Goal: Information Seeking & Learning: Learn about a topic

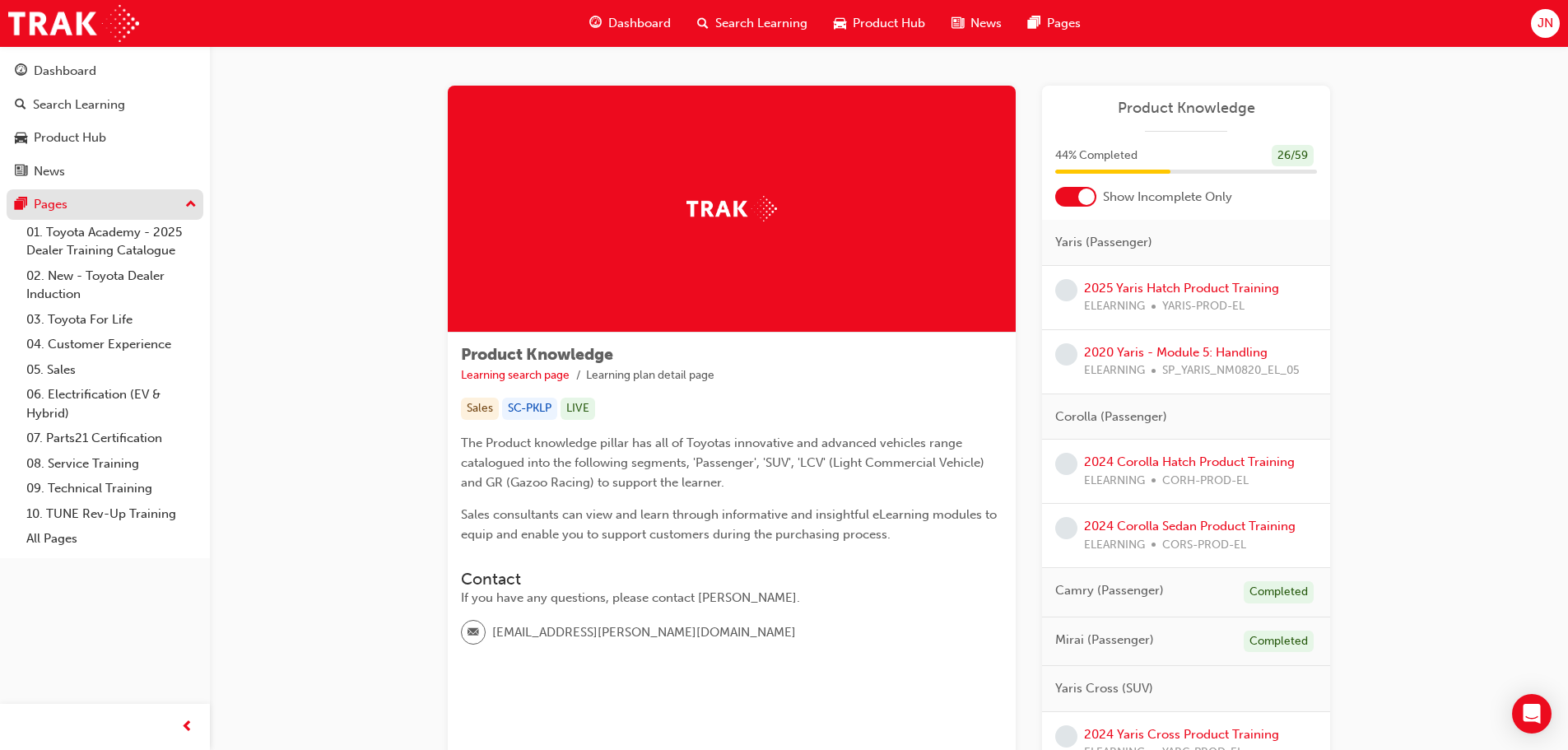
click at [61, 196] on div "Pages" at bounding box center [50, 204] width 33 height 19
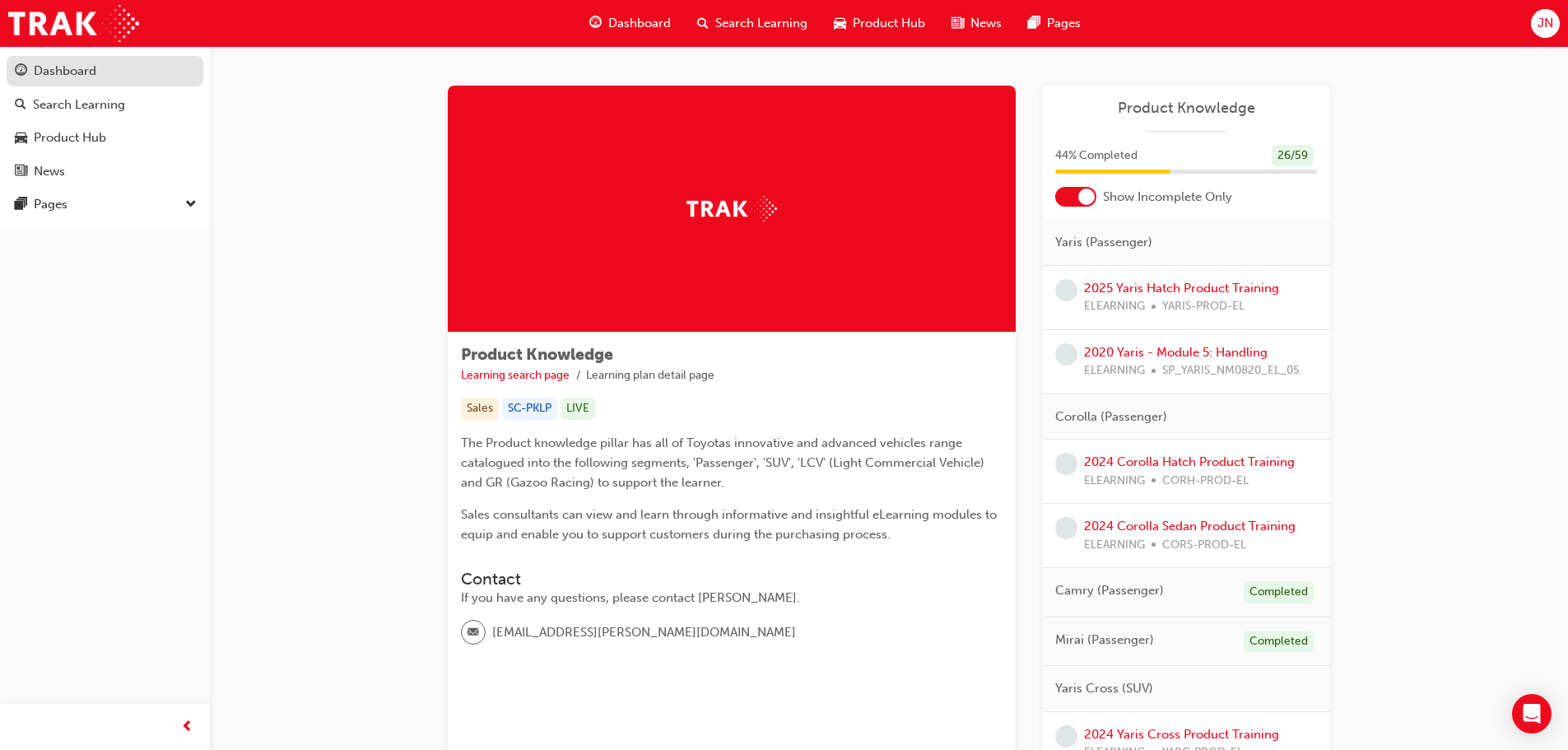
click at [106, 74] on div "Dashboard" at bounding box center [105, 71] width 180 height 20
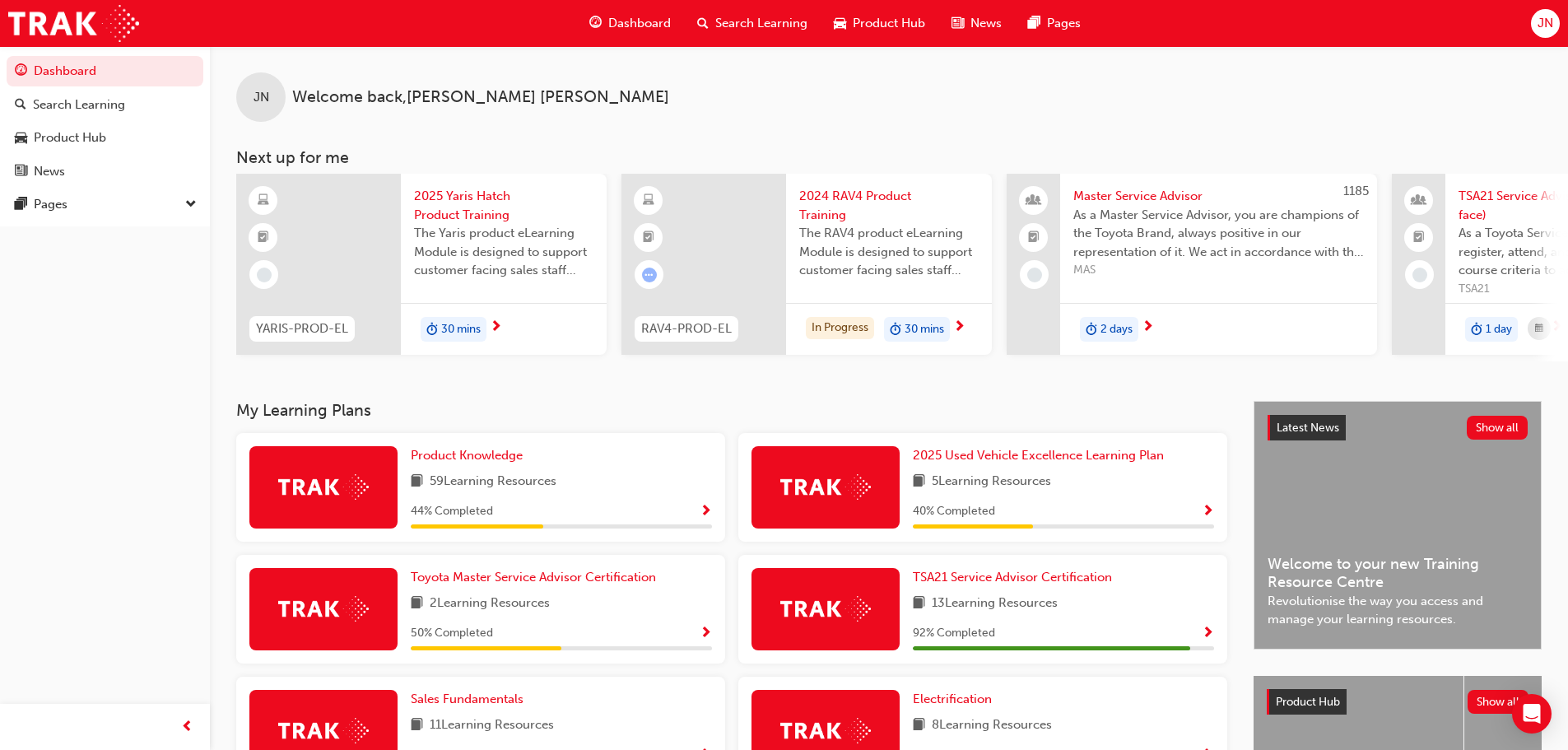
click at [839, 216] on span "2024 RAV4 Product Training" at bounding box center [889, 206] width 180 height 37
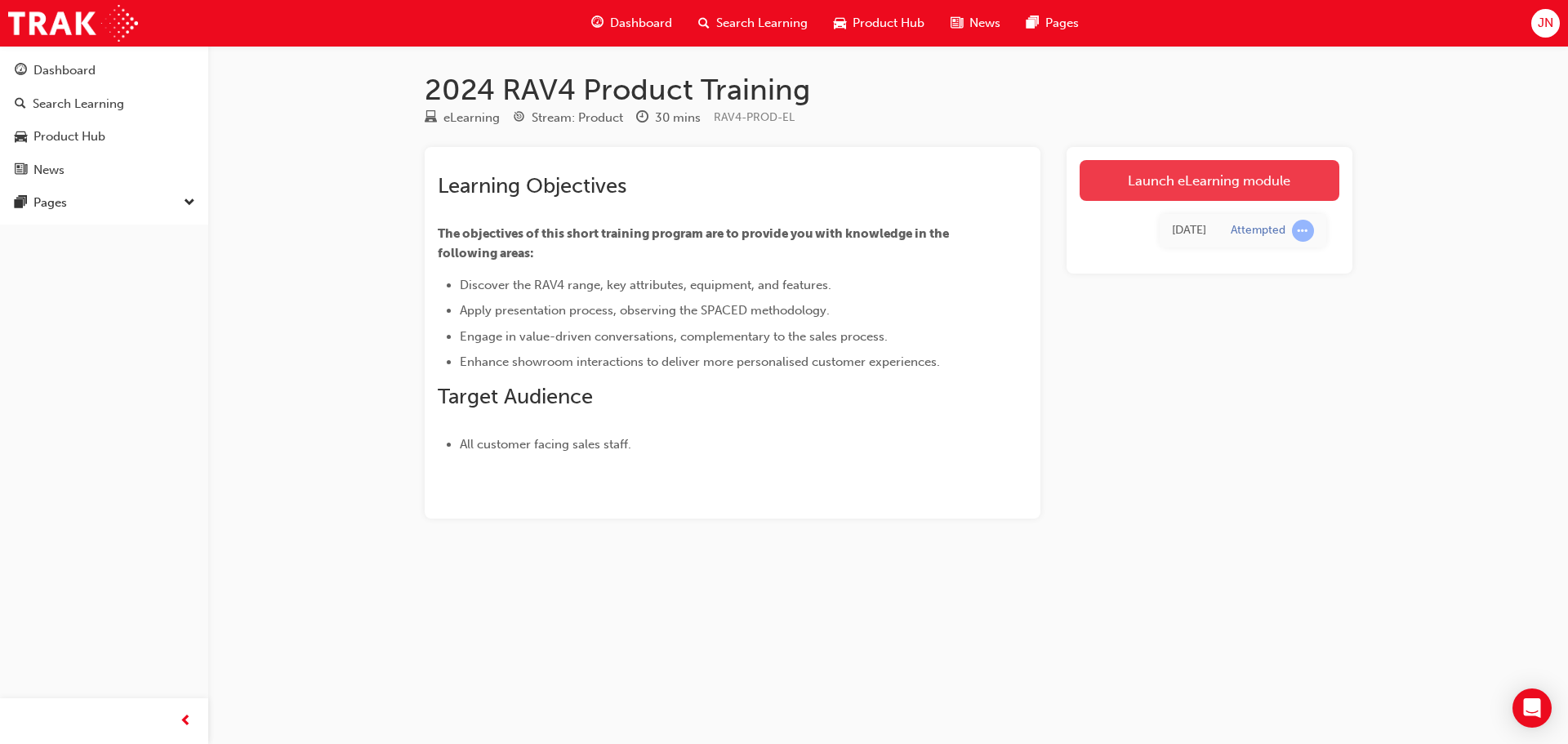
click at [1180, 193] on link "Launch eLearning module" at bounding box center [1209, 180] width 259 height 40
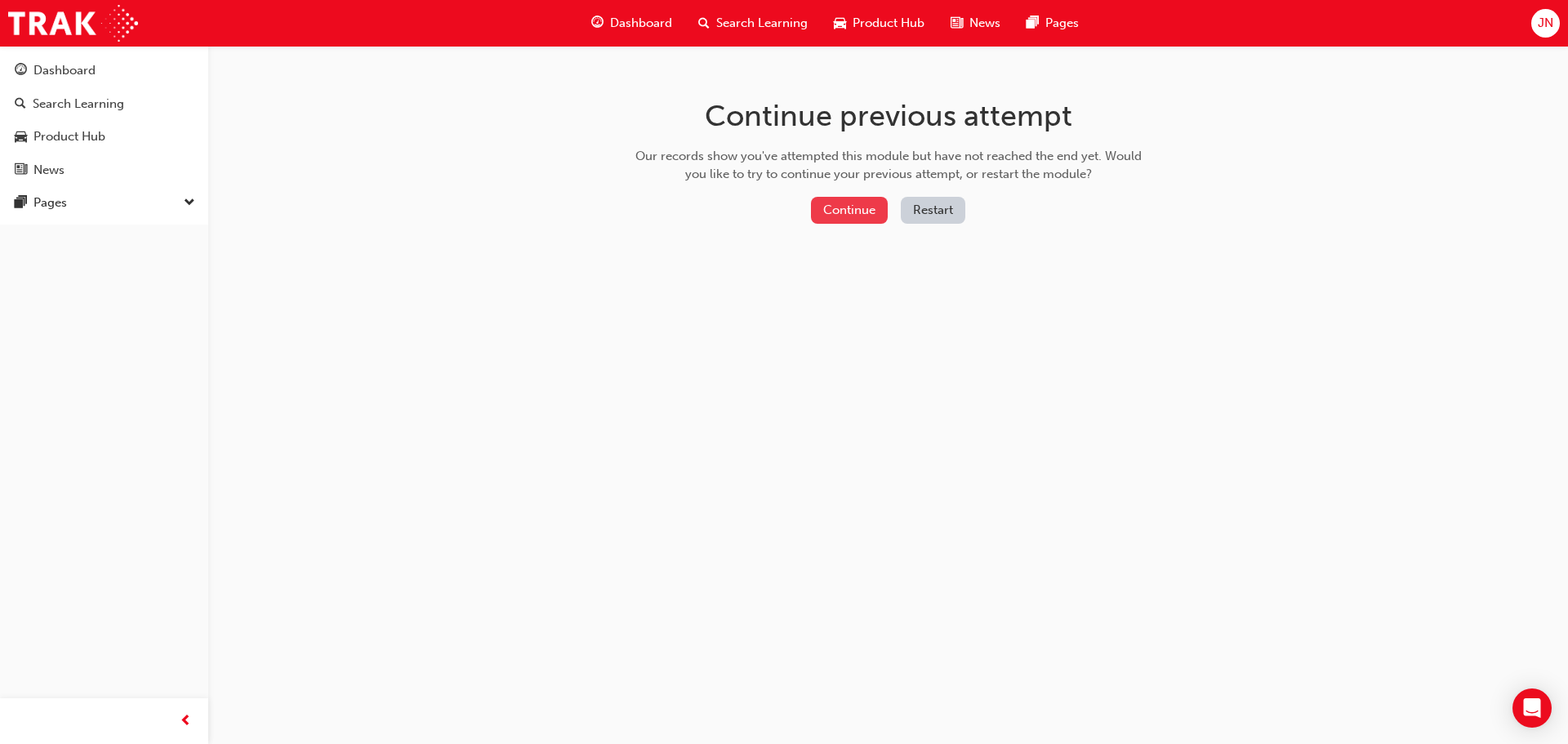
click at [832, 210] on button "Continue" at bounding box center [849, 210] width 76 height 27
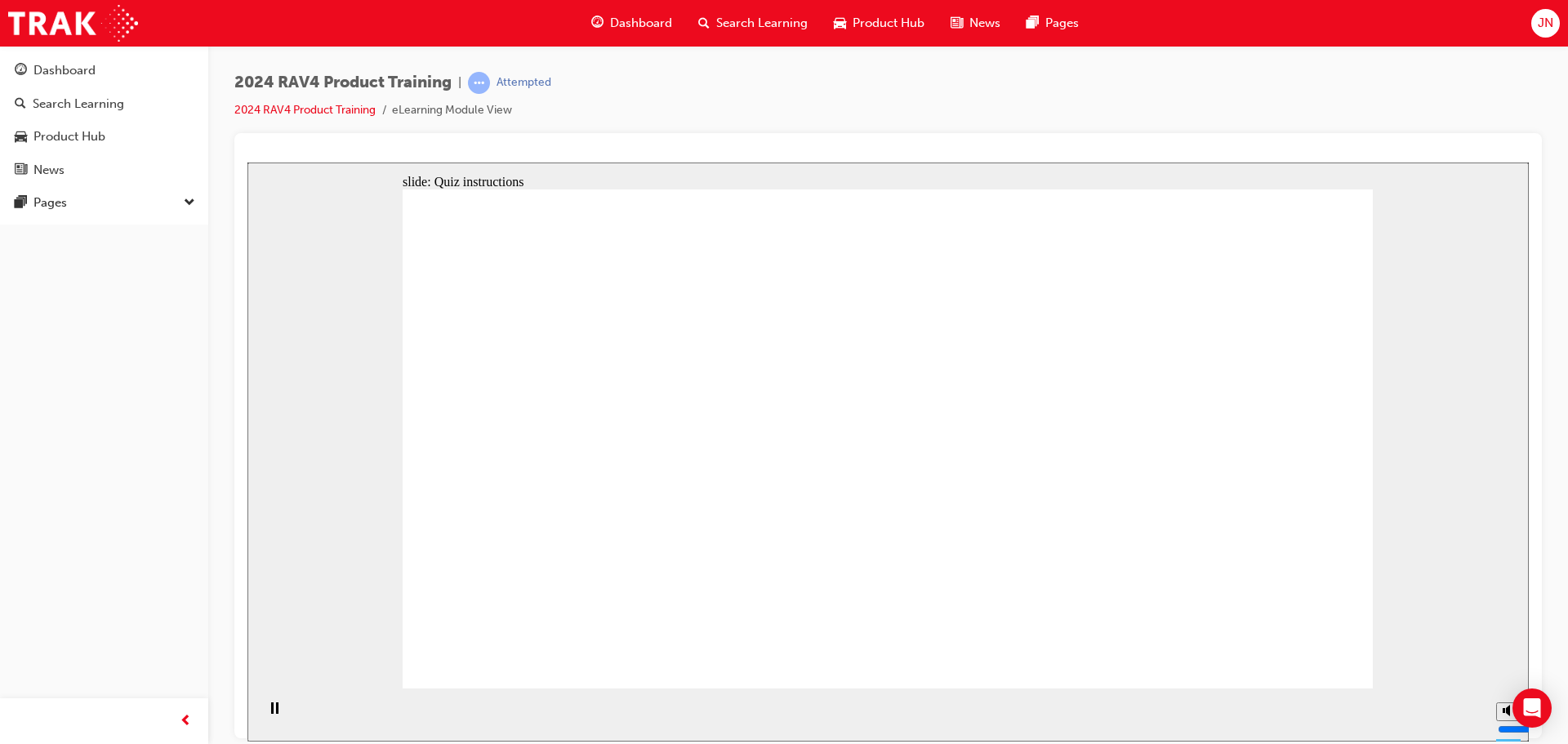
radio input "true"
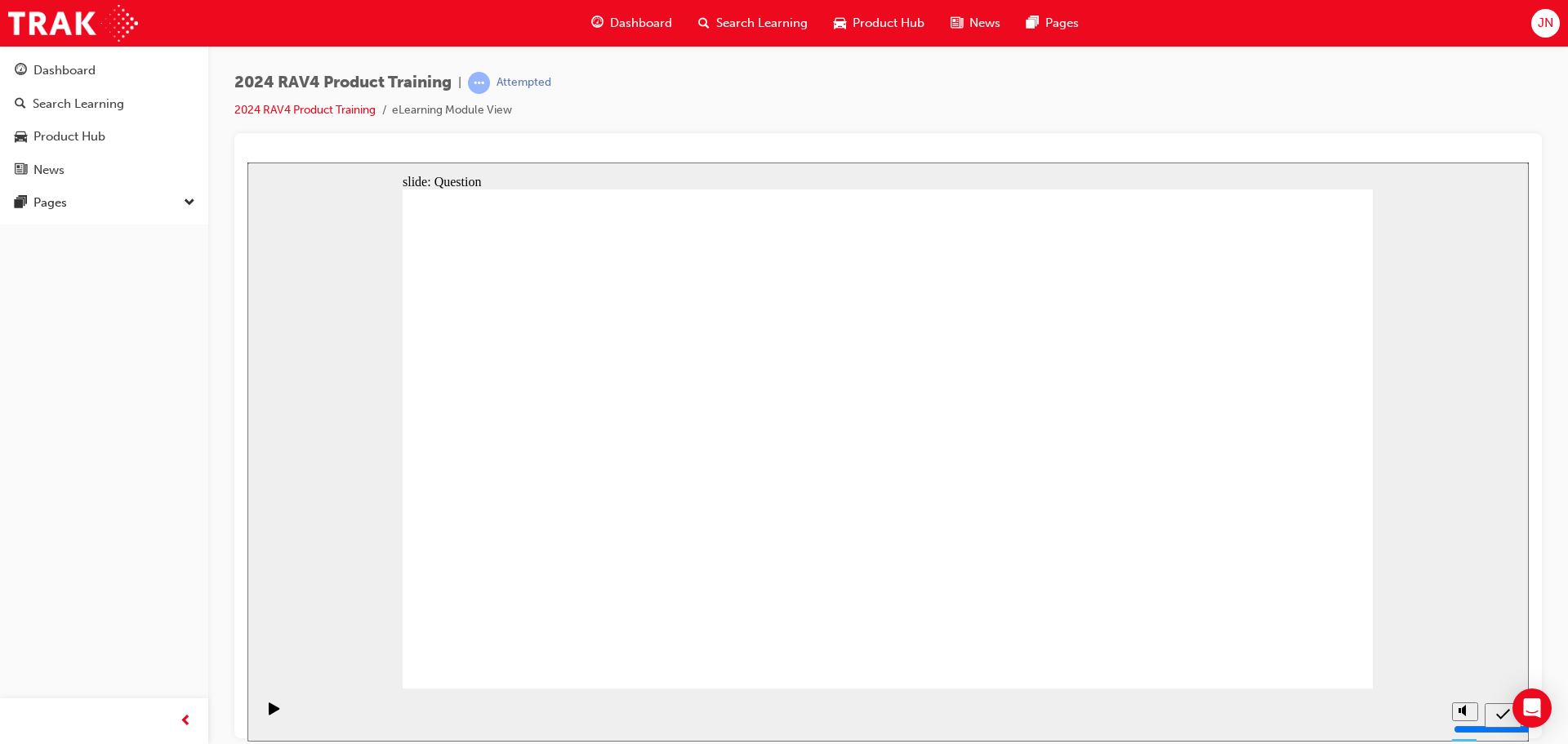
radio input "true"
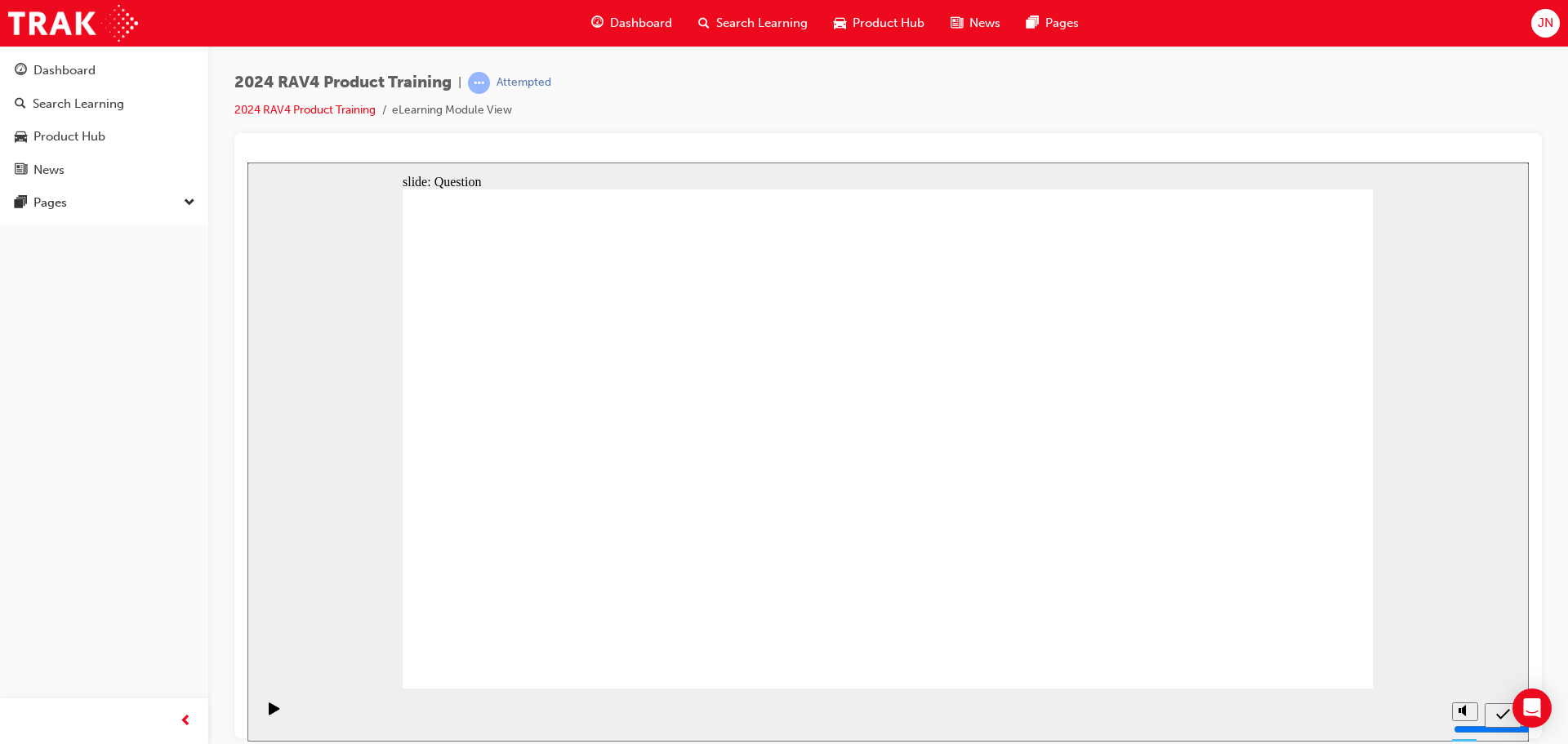
radio input "true"
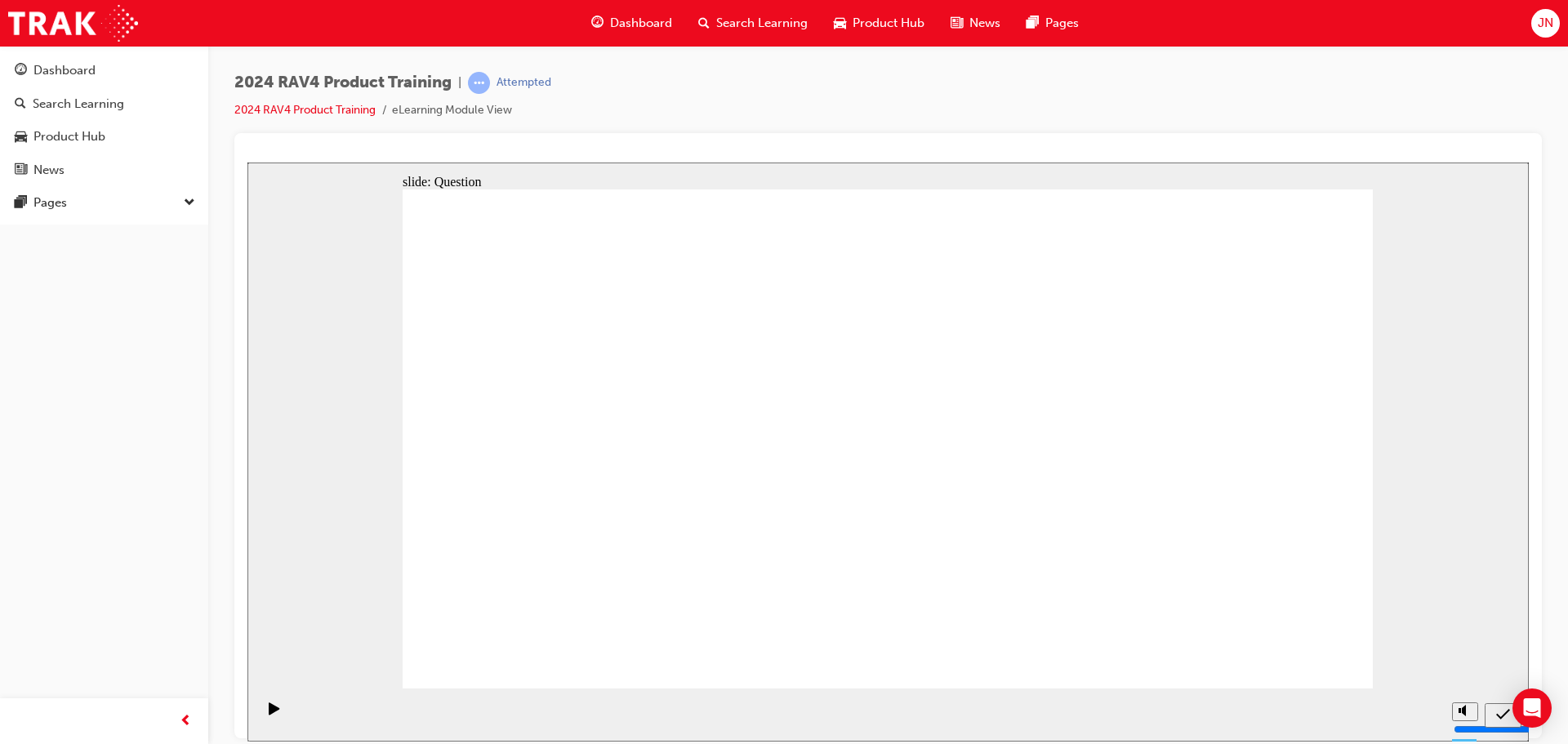
drag, startPoint x: 667, startPoint y: 618, endPoint x: 663, endPoint y: 582, distance: 36.2
drag, startPoint x: 655, startPoint y: 585, endPoint x: 637, endPoint y: 518, distance: 69.4
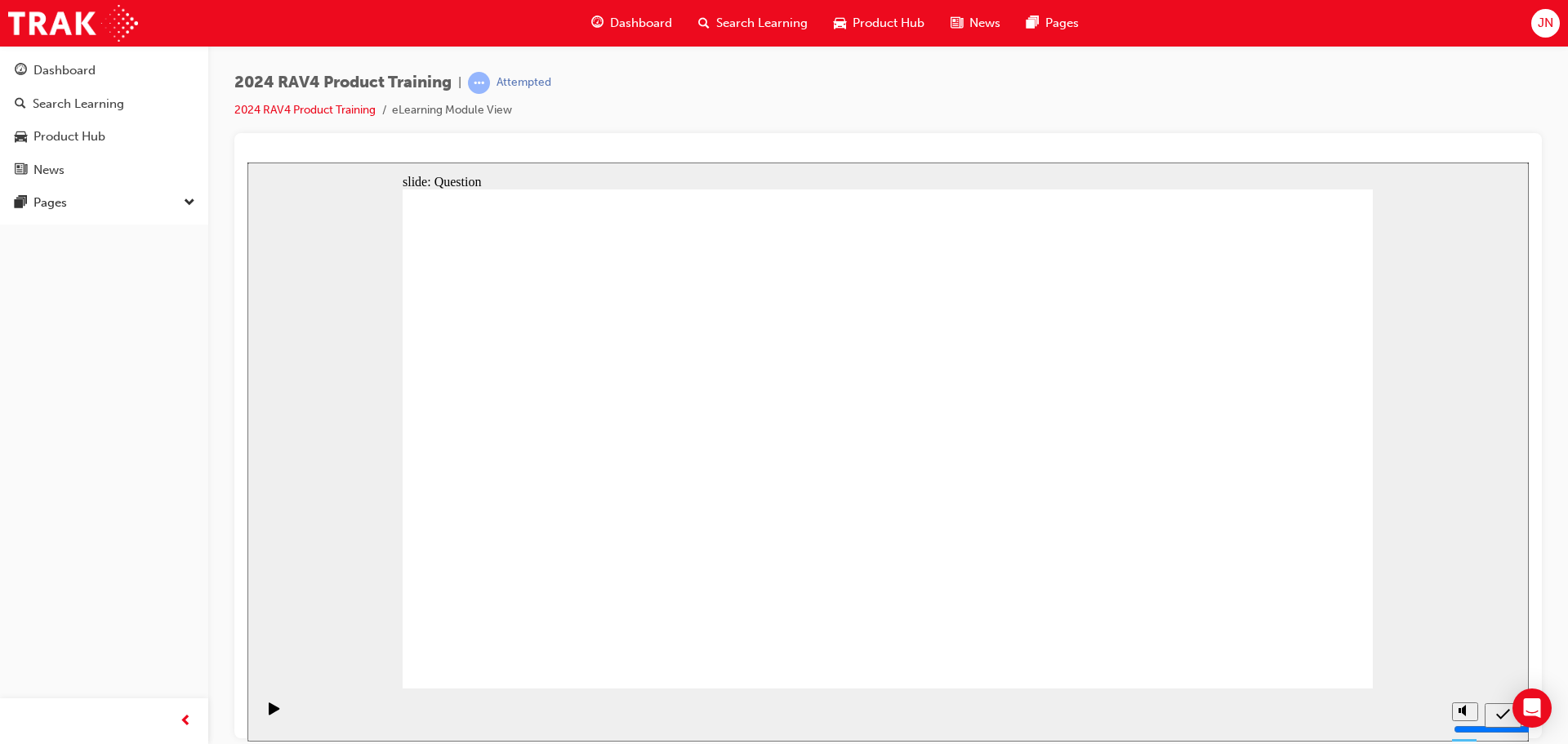
drag, startPoint x: 597, startPoint y: 543, endPoint x: 629, endPoint y: 542, distance: 32.0
drag, startPoint x: 579, startPoint y: 431, endPoint x: 596, endPoint y: 416, distance: 22.7
drag, startPoint x: 599, startPoint y: 404, endPoint x: 602, endPoint y: 437, distance: 33.1
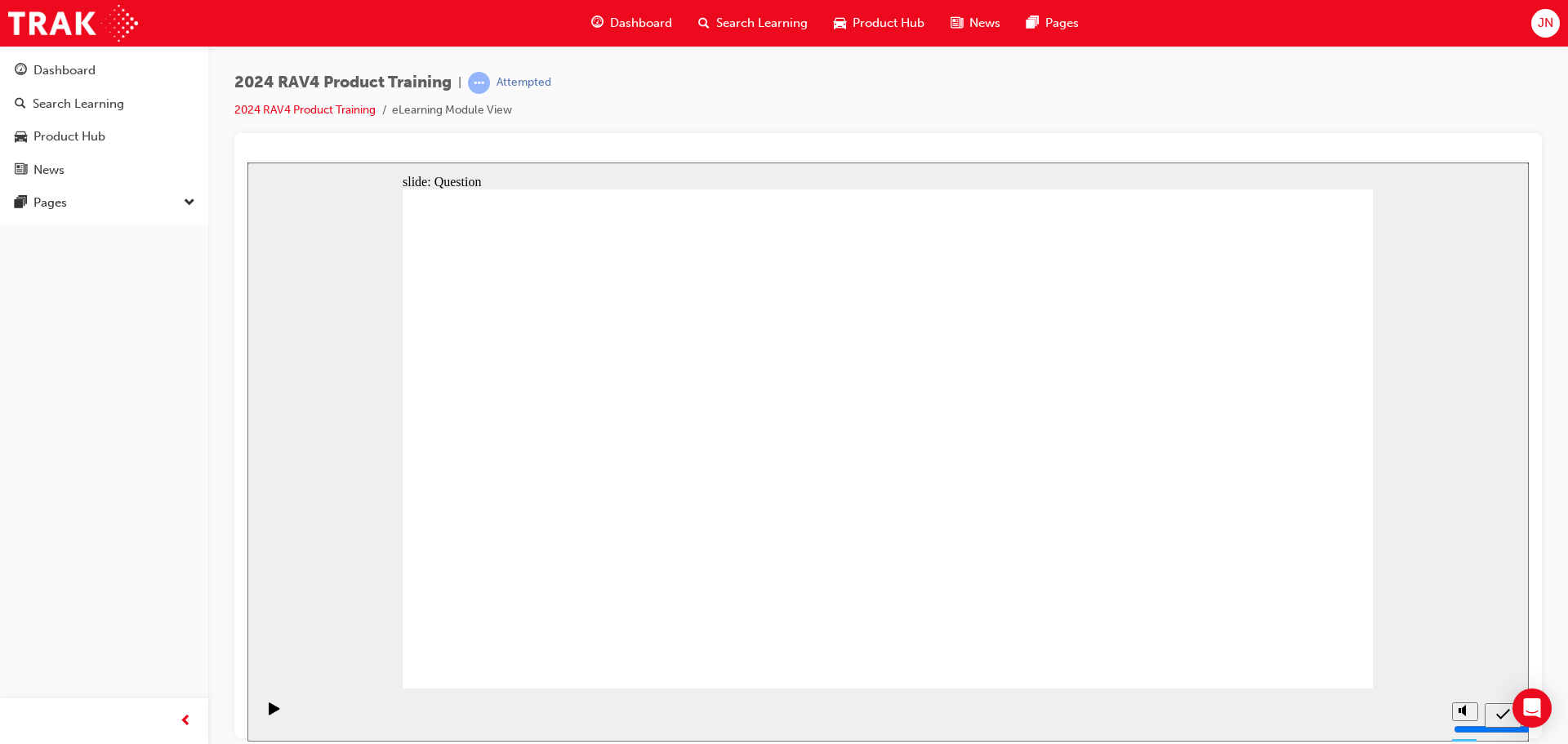
drag, startPoint x: 791, startPoint y: 395, endPoint x: 1083, endPoint y: 322, distance: 301.0
drag, startPoint x: 1205, startPoint y: 429, endPoint x: 825, endPoint y: 452, distance: 380.7
drag, startPoint x: 608, startPoint y: 428, endPoint x: 624, endPoint y: 575, distance: 147.9
drag, startPoint x: 1037, startPoint y: 360, endPoint x: 1162, endPoint y: 372, distance: 125.6
drag, startPoint x: 612, startPoint y: 593, endPoint x: 974, endPoint y: 594, distance: 362.0
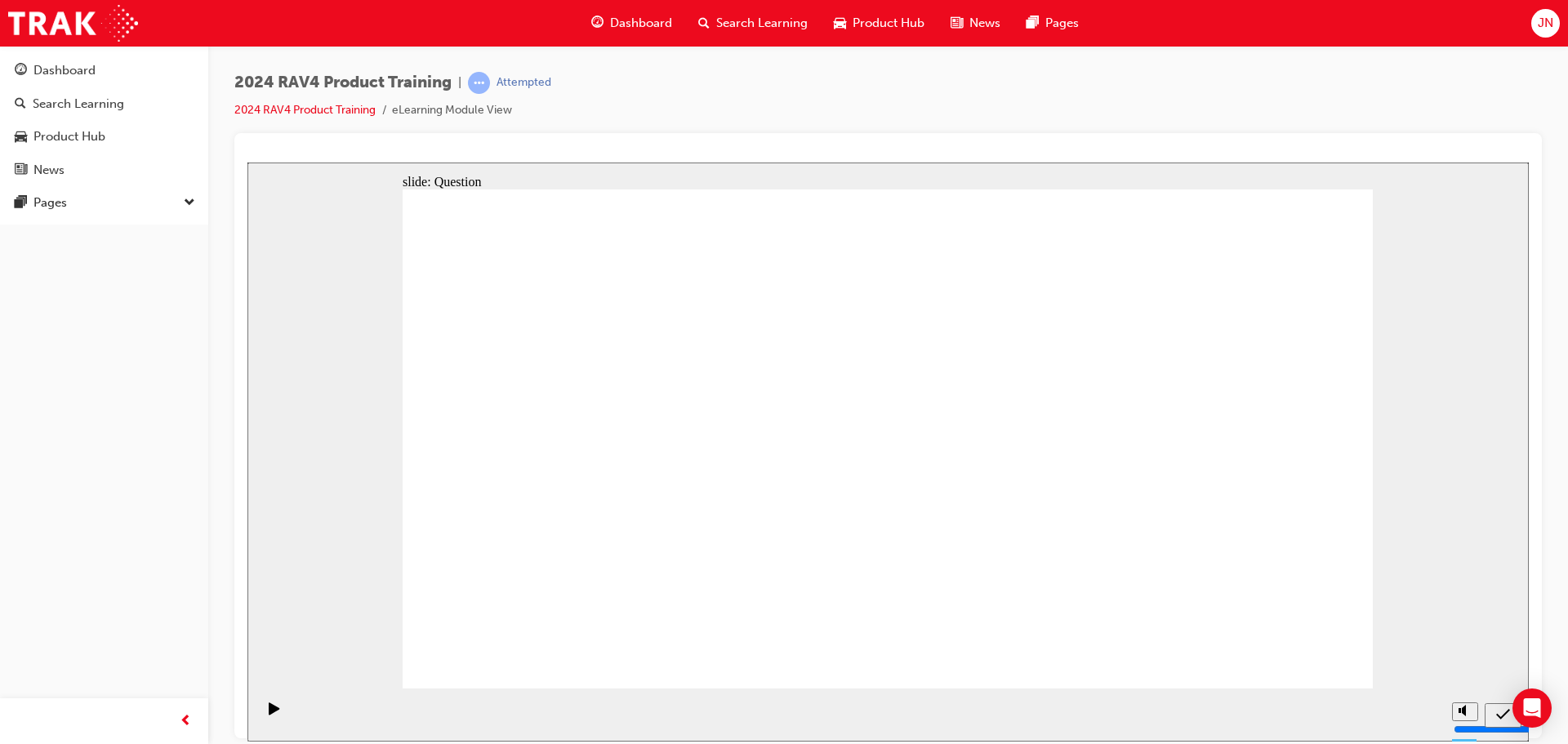
drag, startPoint x: 956, startPoint y: 405, endPoint x: 560, endPoint y: 555, distance: 423.5
drag, startPoint x: 1151, startPoint y: 354, endPoint x: 1104, endPoint y: 547, distance: 198.6
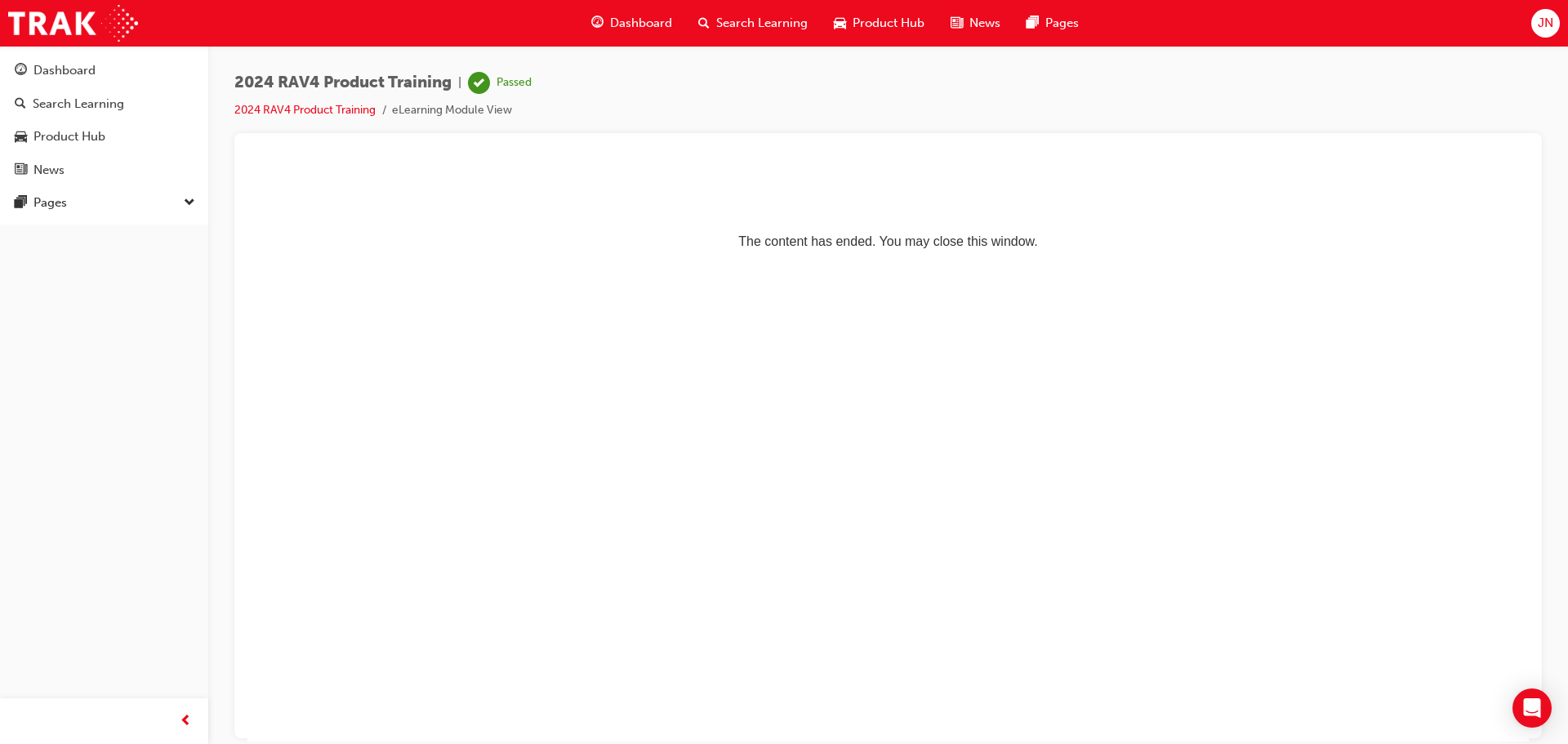
click at [625, 12] on div "Dashboard" at bounding box center [632, 23] width 107 height 33
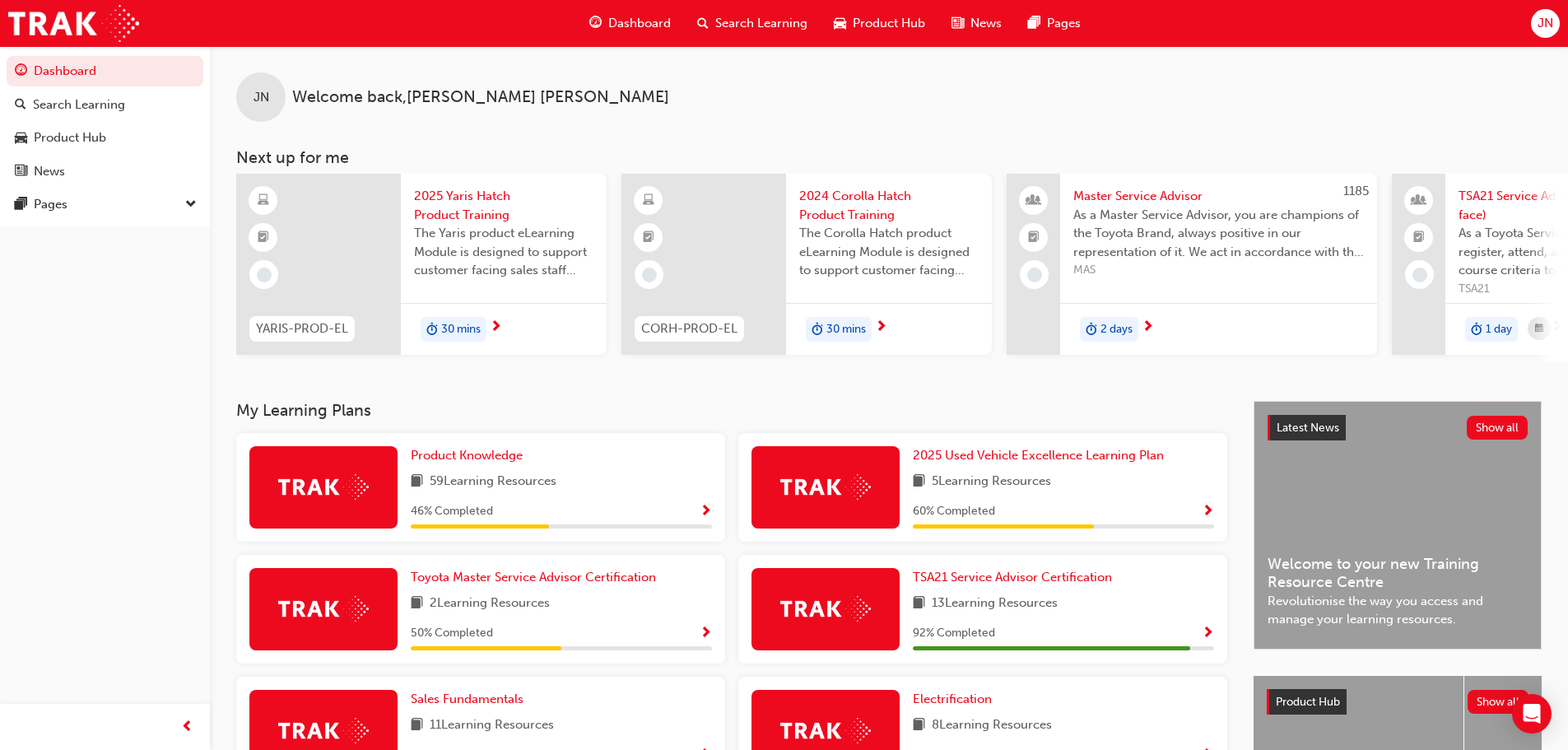
click at [496, 195] on span "2025 Yaris Hatch Product Training" at bounding box center [504, 206] width 180 height 37
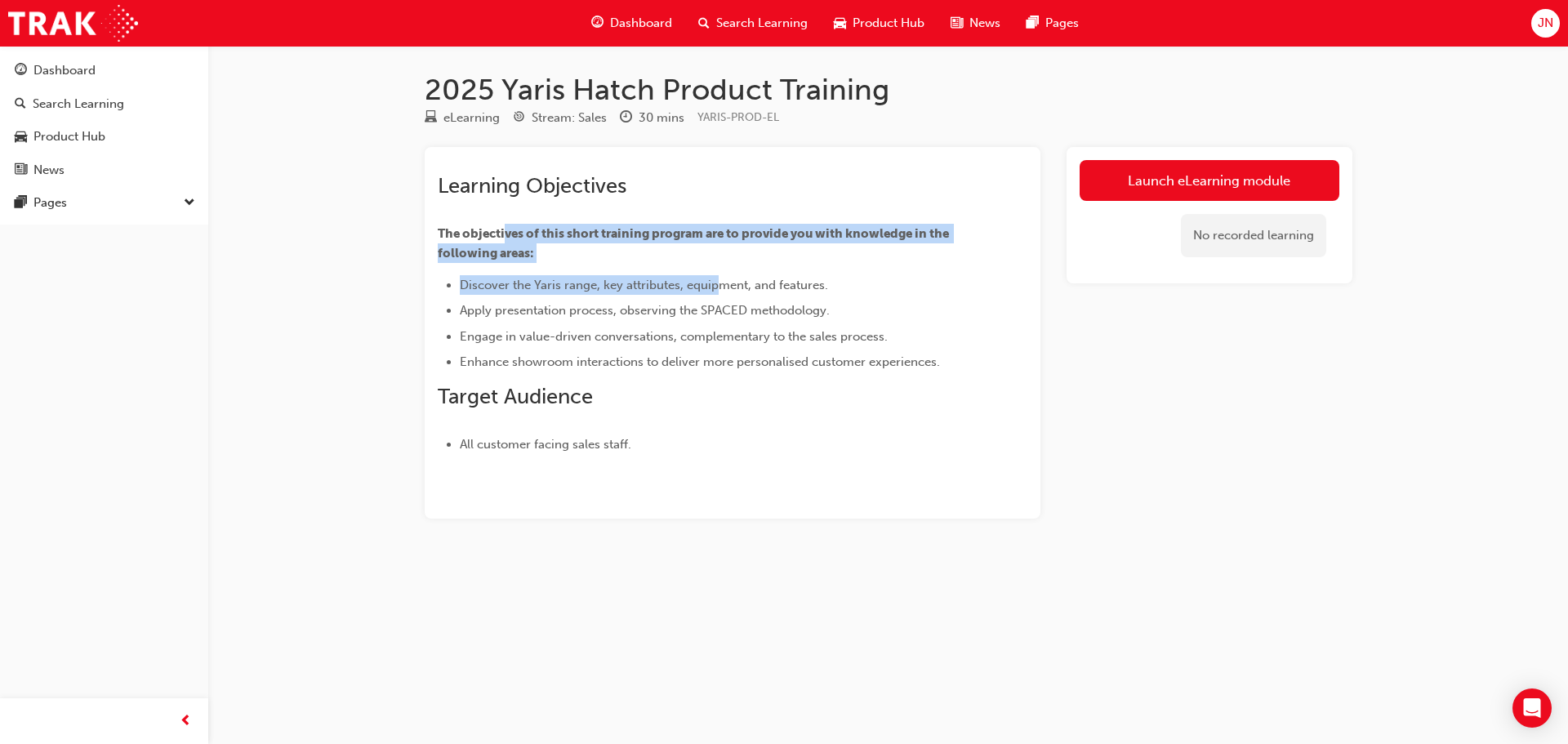
drag, startPoint x: 502, startPoint y: 237, endPoint x: 715, endPoint y: 278, distance: 216.9
click at [715, 278] on div "Learning Objectives The objectives of this short training program are to provid…" at bounding box center [703, 313] width 531 height 280
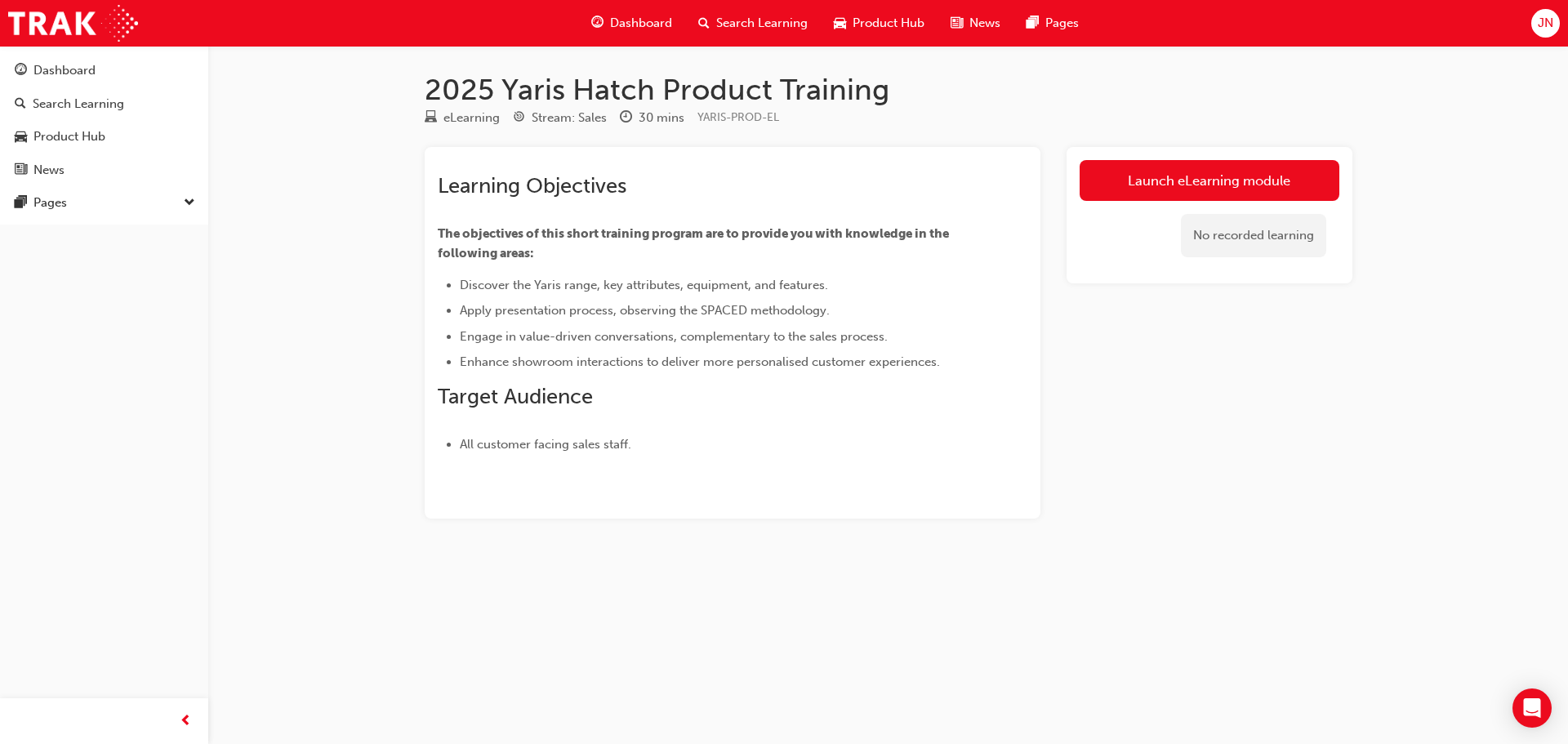
click at [783, 320] on ul "Discover the Yaris range, key attributes, equipment, and features. Apply presen…" at bounding box center [703, 324] width 531 height 97
click at [646, 306] on span "Apply presentation process, observing the SPACED methodology." at bounding box center [645, 310] width 370 height 15
click at [1151, 183] on link "Launch eLearning module" at bounding box center [1209, 180] width 259 height 40
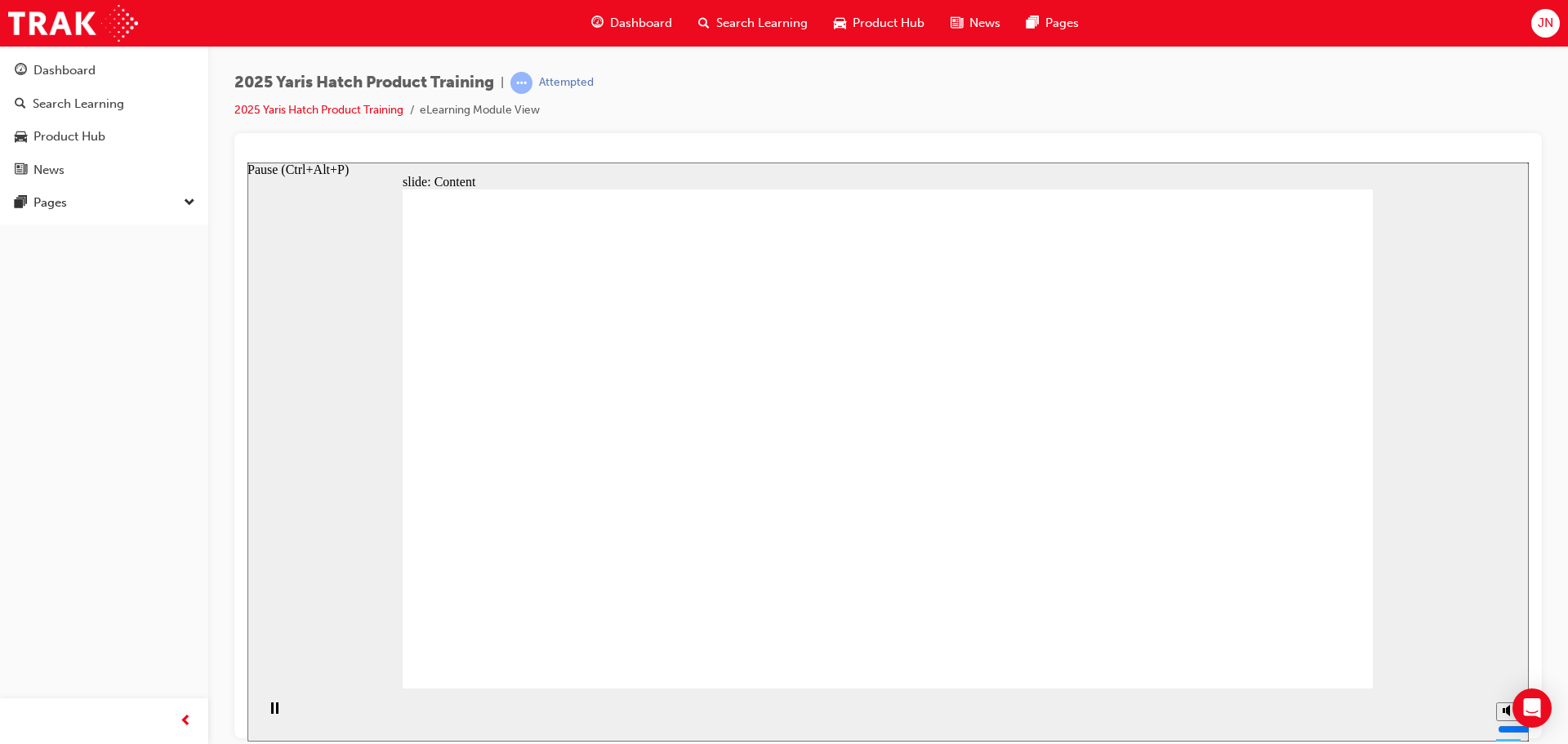
click at [277, 715] on div "Pause (Ctrl+Alt+P)" at bounding box center [274, 715] width 28 height 28
click at [269, 711] on icon "Play (Ctrl+Alt+P)" at bounding box center [274, 707] width 11 height 12
click at [306, 593] on div "slide: Content arrow_red.png BACK NEXT BACK NEXT Back to top Playback Speed 2 1…" at bounding box center [887, 452] width 1281 height 579
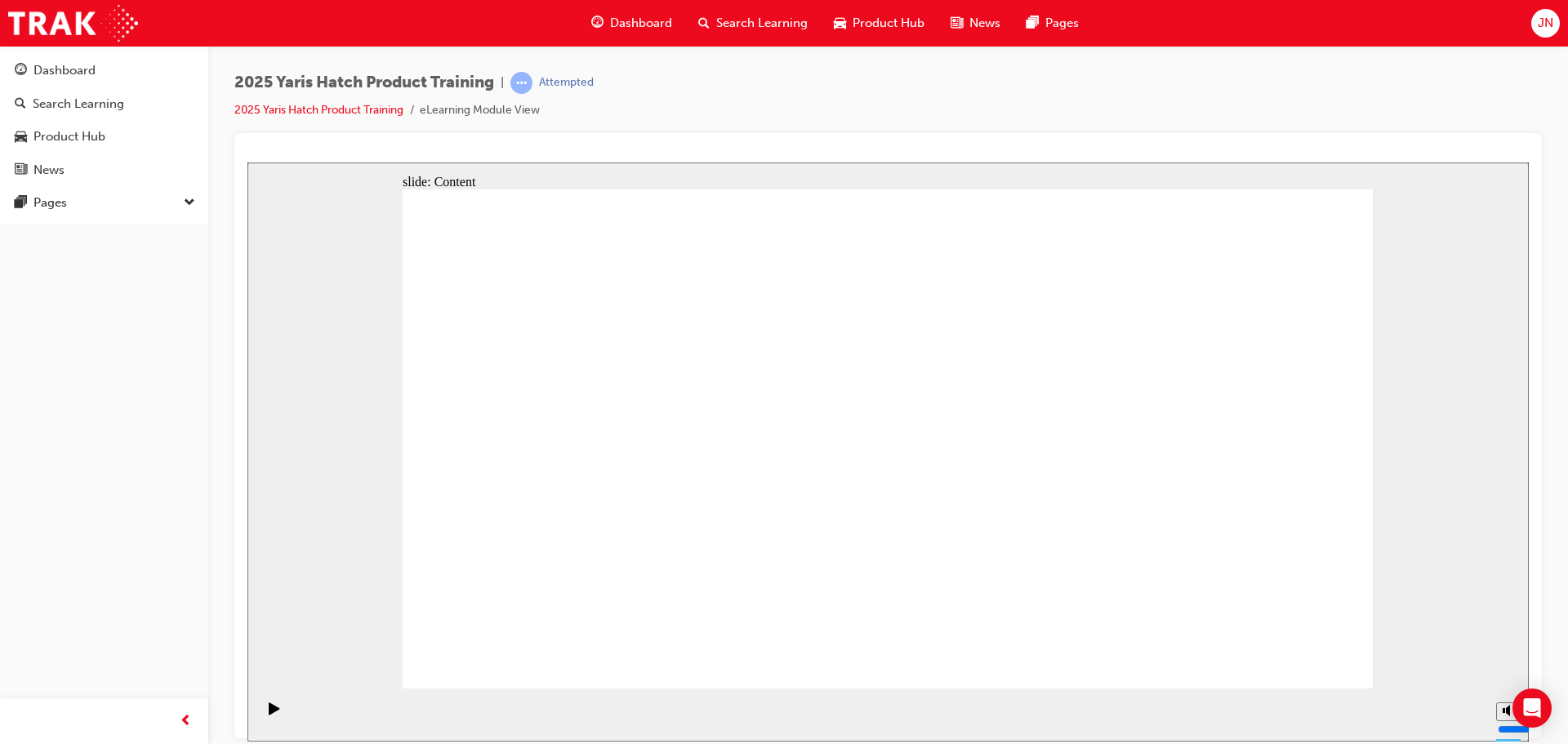
click at [921, 113] on div "2025 Yaris Hatch Product Training | Attempted 2025 Yaris Hatch Product Training…" at bounding box center [888, 102] width 1308 height 62
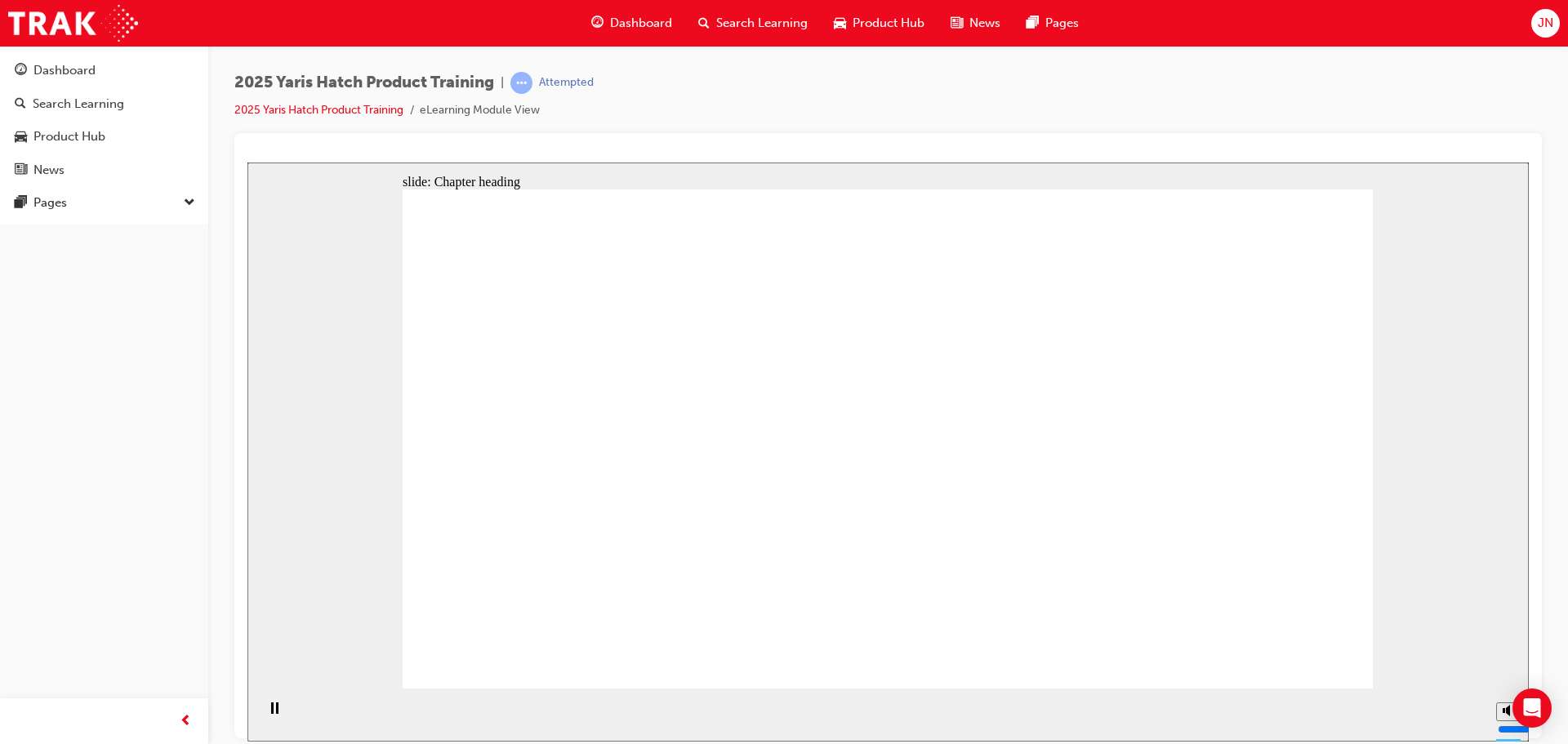
drag, startPoint x: 551, startPoint y: 419, endPoint x: 566, endPoint y: 423, distance: 15.5
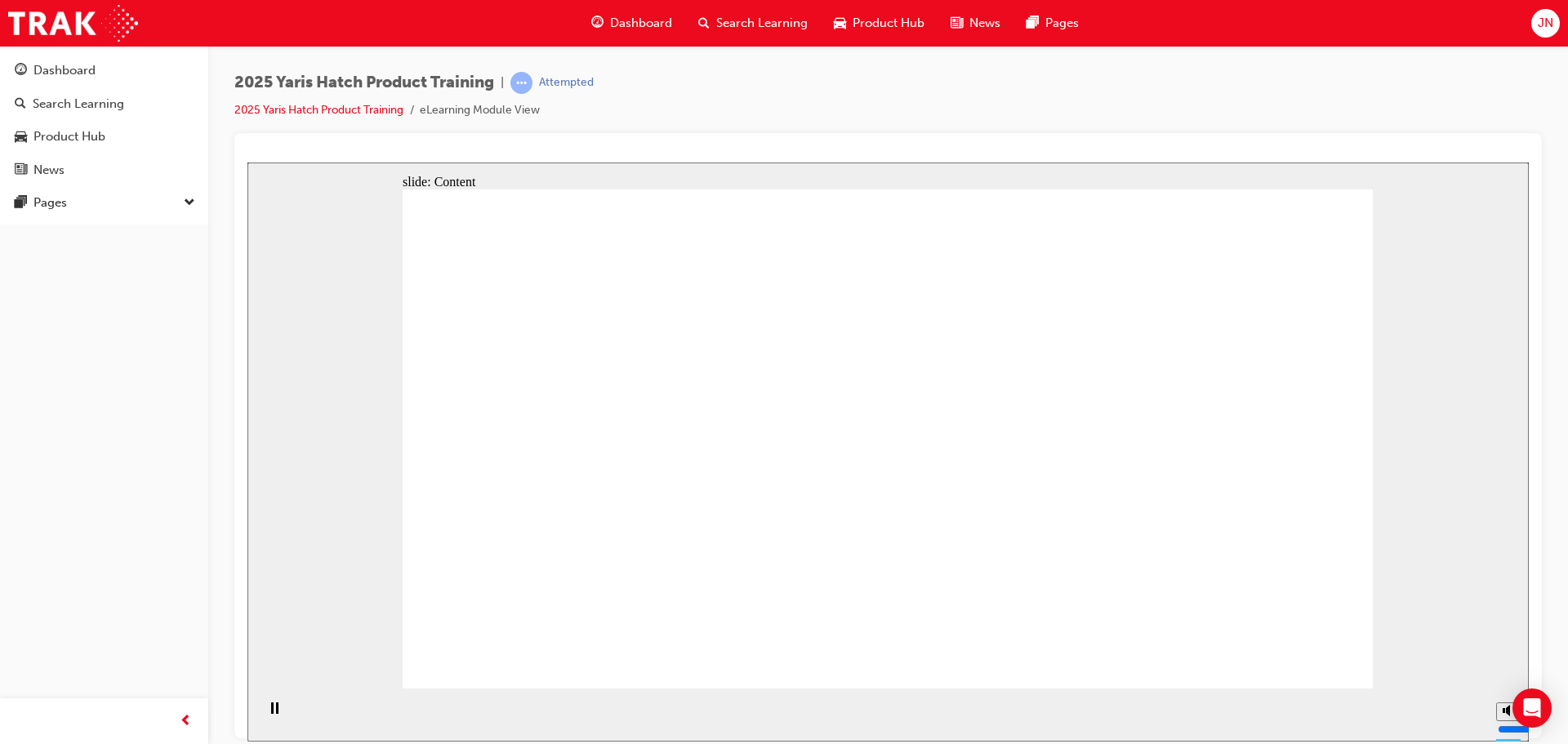
drag, startPoint x: 624, startPoint y: 429, endPoint x: 586, endPoint y: 485, distance: 67.7
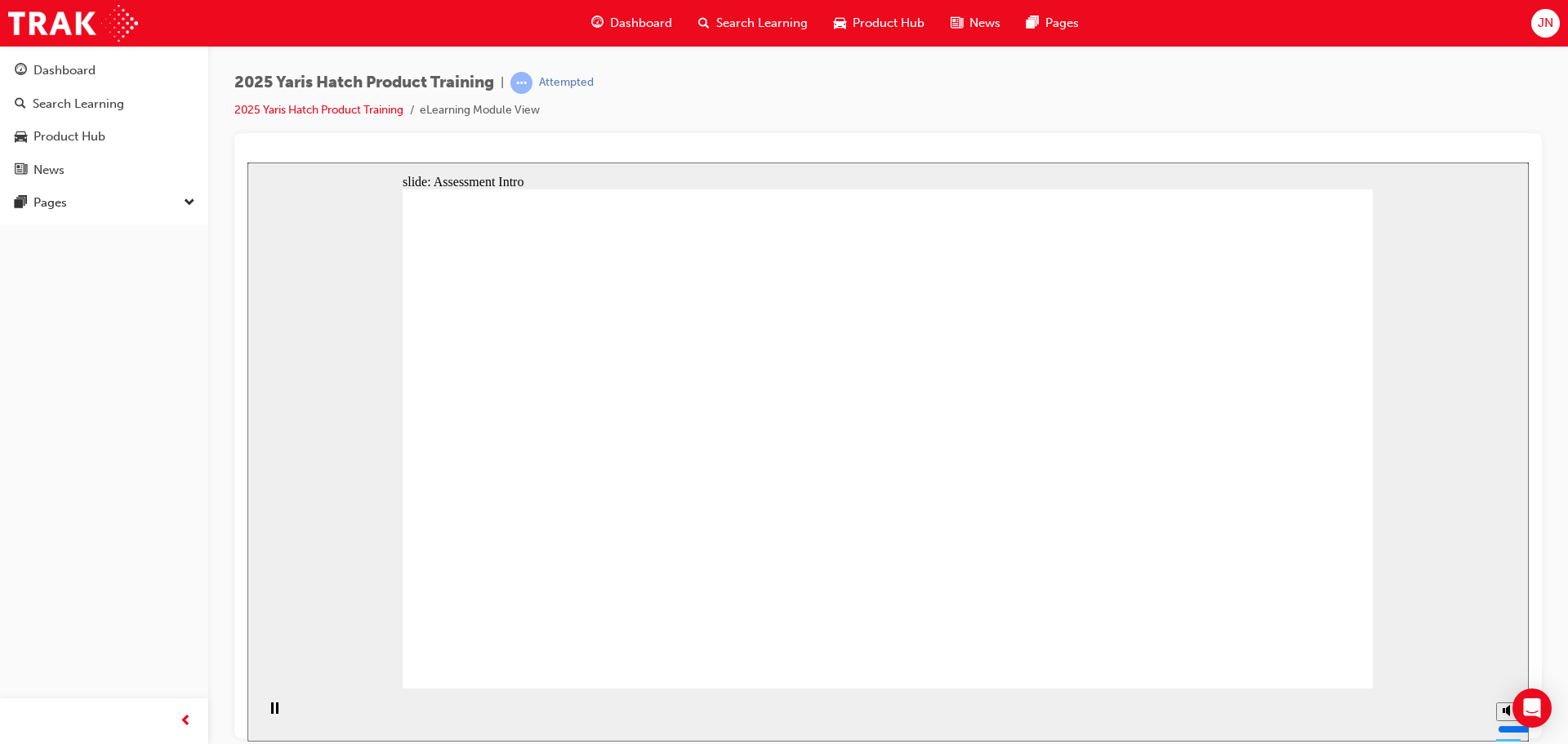
drag, startPoint x: 641, startPoint y: 351, endPoint x: 466, endPoint y: 330, distance: 176.3
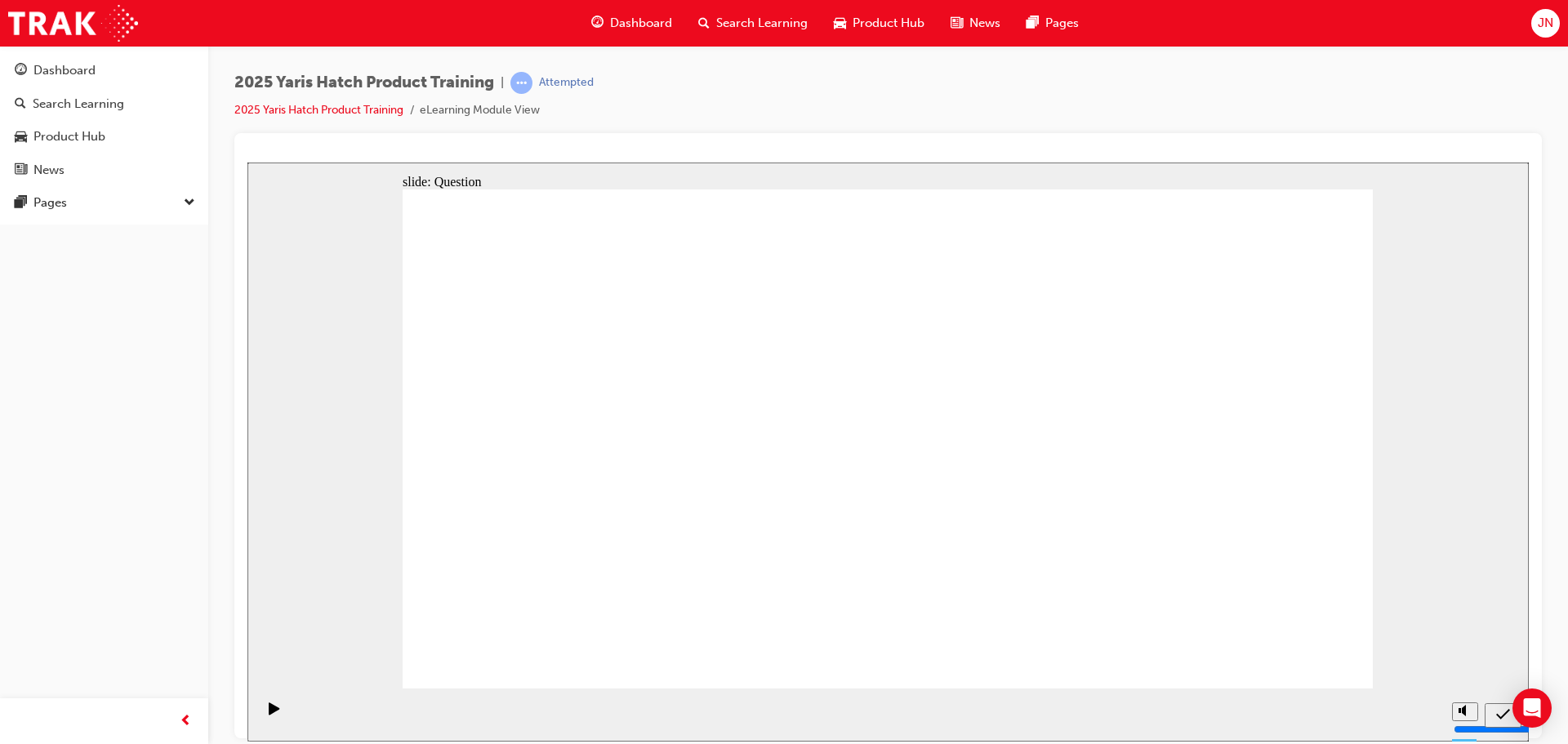
radio input "true"
drag, startPoint x: 1293, startPoint y: 670, endPoint x: 1286, endPoint y: 646, distance: 25.0
drag, startPoint x: 655, startPoint y: 373, endPoint x: 527, endPoint y: 366, distance: 128.2
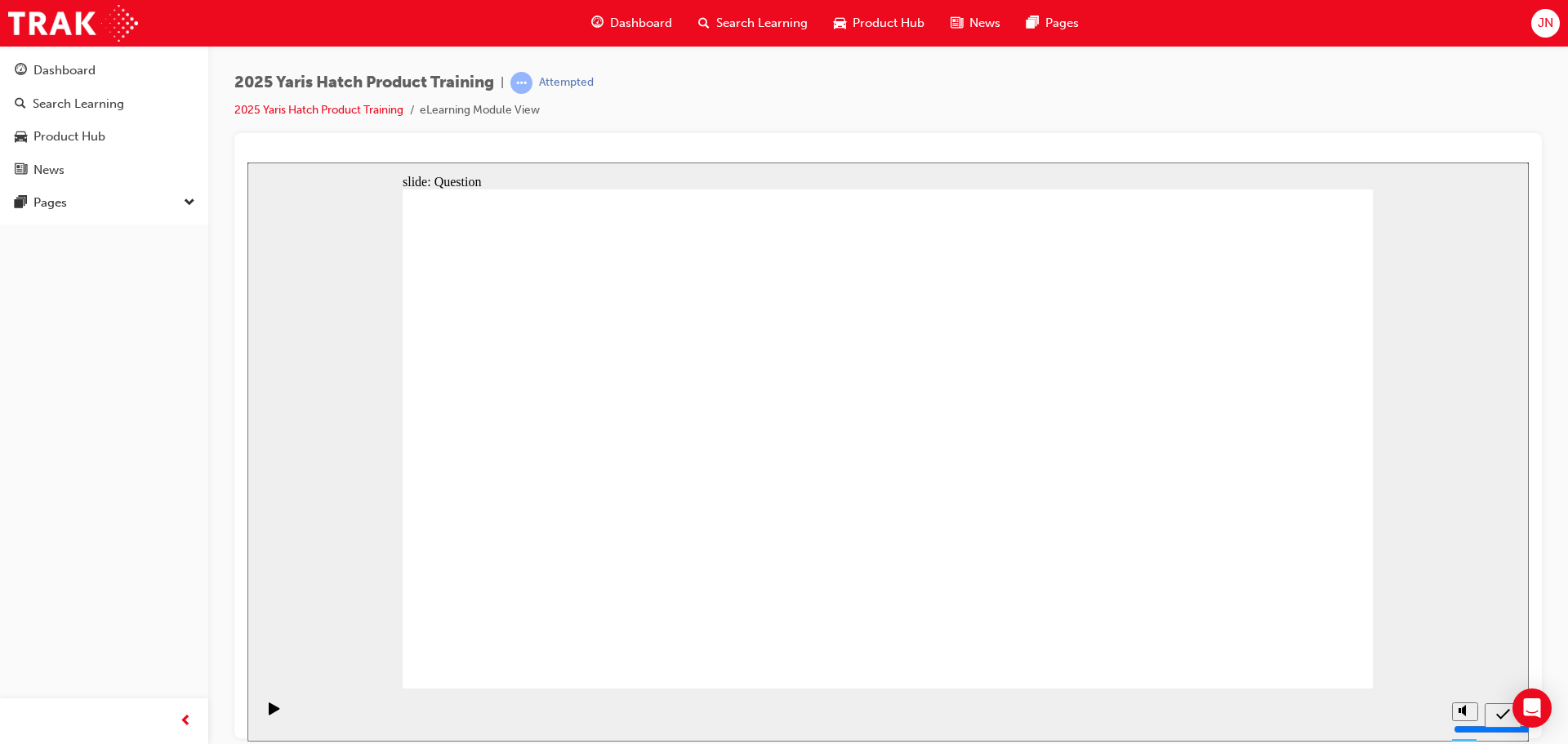
drag, startPoint x: 1060, startPoint y: 357, endPoint x: 1164, endPoint y: 473, distance: 155.8
radio input "true"
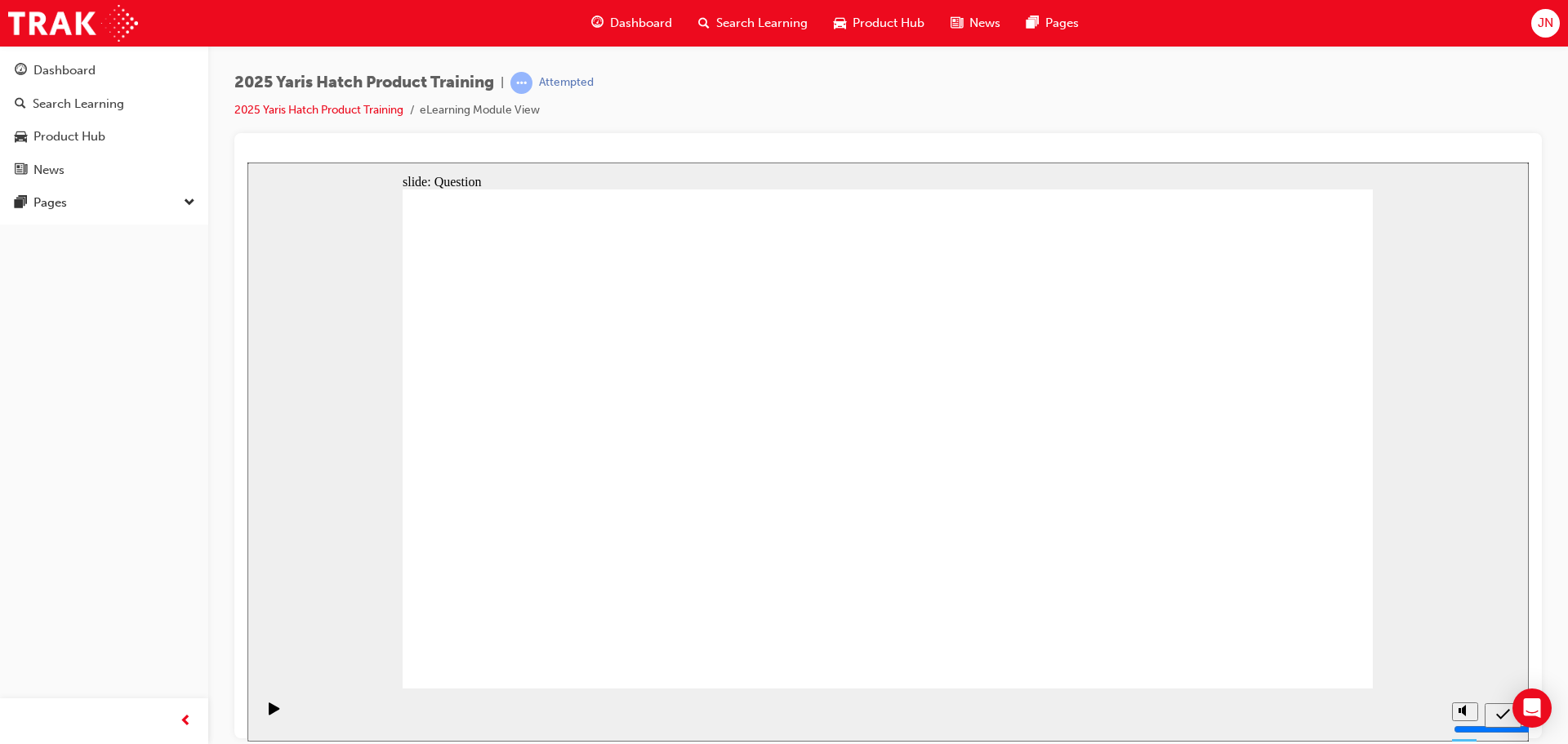
radio input "true"
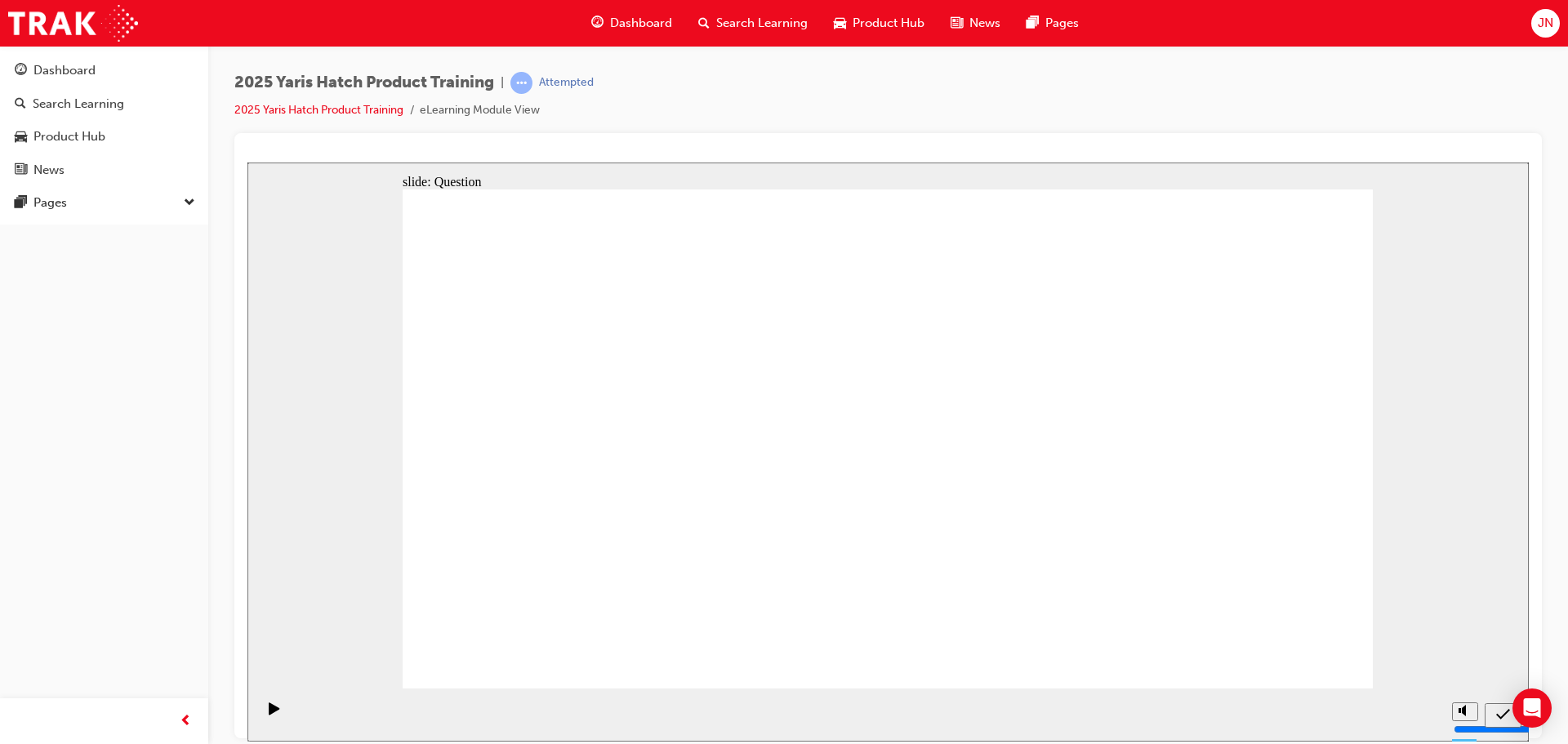
drag, startPoint x: 1178, startPoint y: 544, endPoint x: 1236, endPoint y: 613, distance: 90.1
radio input "true"
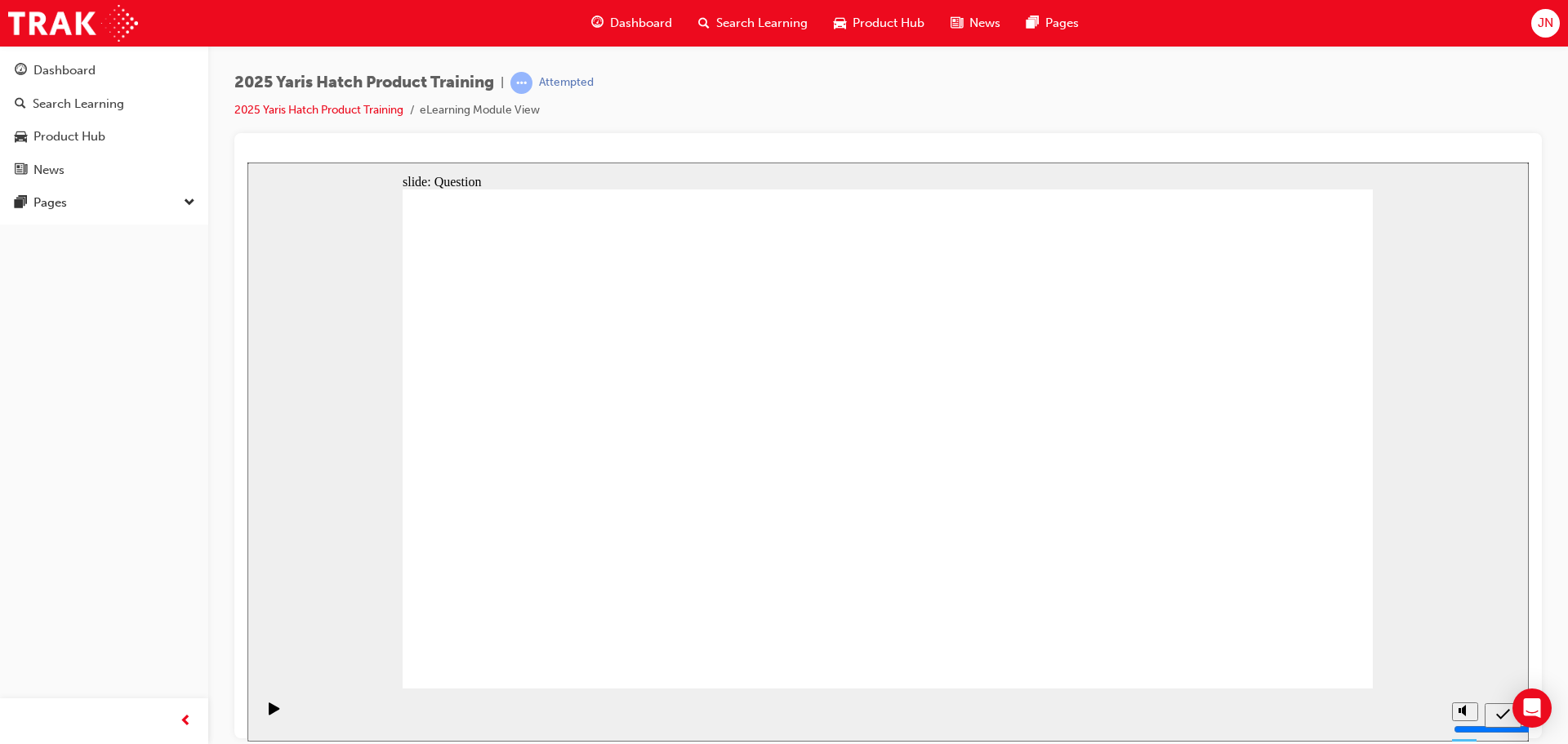
drag, startPoint x: 1073, startPoint y: 434, endPoint x: 723, endPoint y: 578, distance: 378.5
drag, startPoint x: 1200, startPoint y: 412, endPoint x: 866, endPoint y: 563, distance: 366.5
drag, startPoint x: 864, startPoint y: 438, endPoint x: 1051, endPoint y: 586, distance: 238.5
drag, startPoint x: 516, startPoint y: 427, endPoint x: 1212, endPoint y: 577, distance: 712.0
drag, startPoint x: 736, startPoint y: 437, endPoint x: 594, endPoint y: 562, distance: 189.2
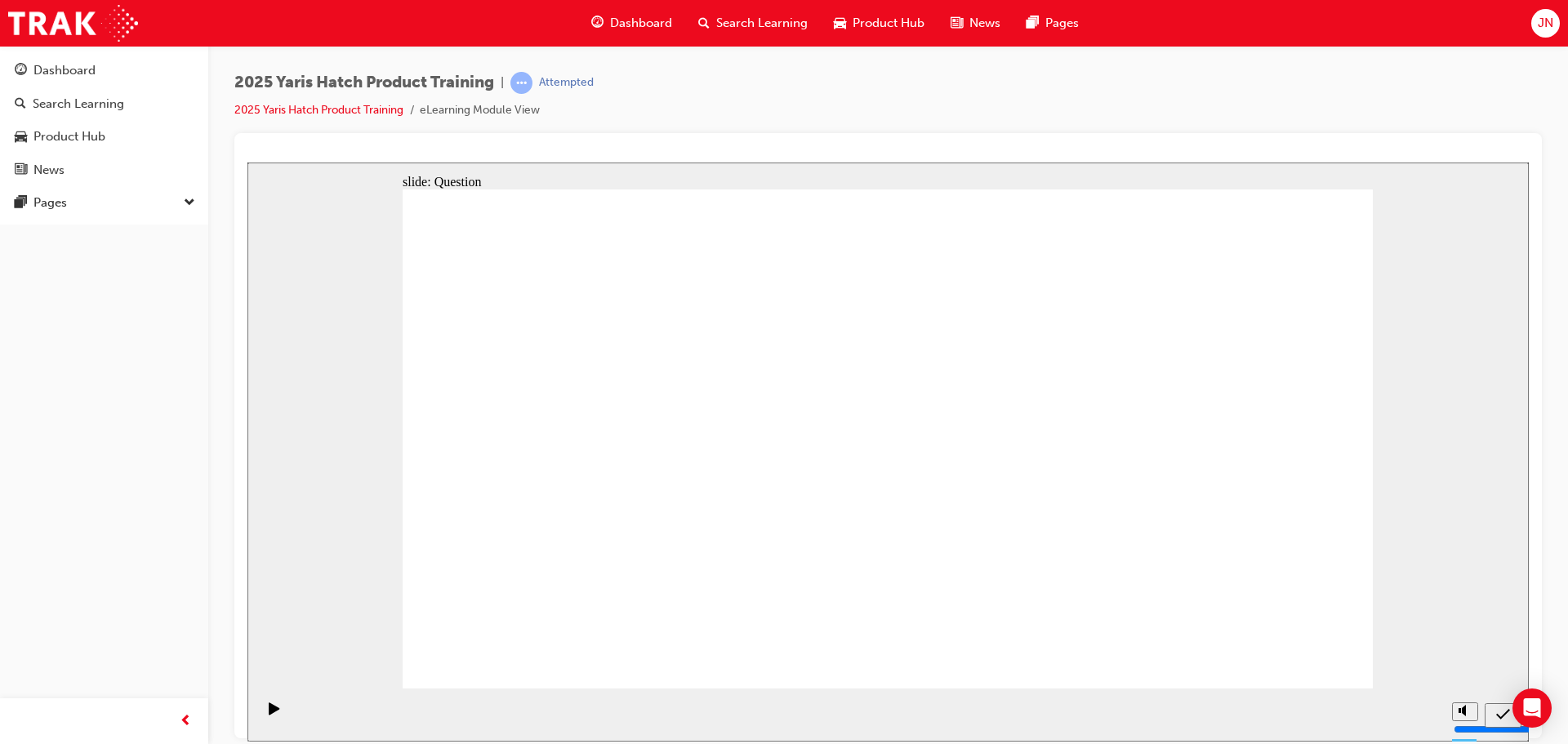
radio input "true"
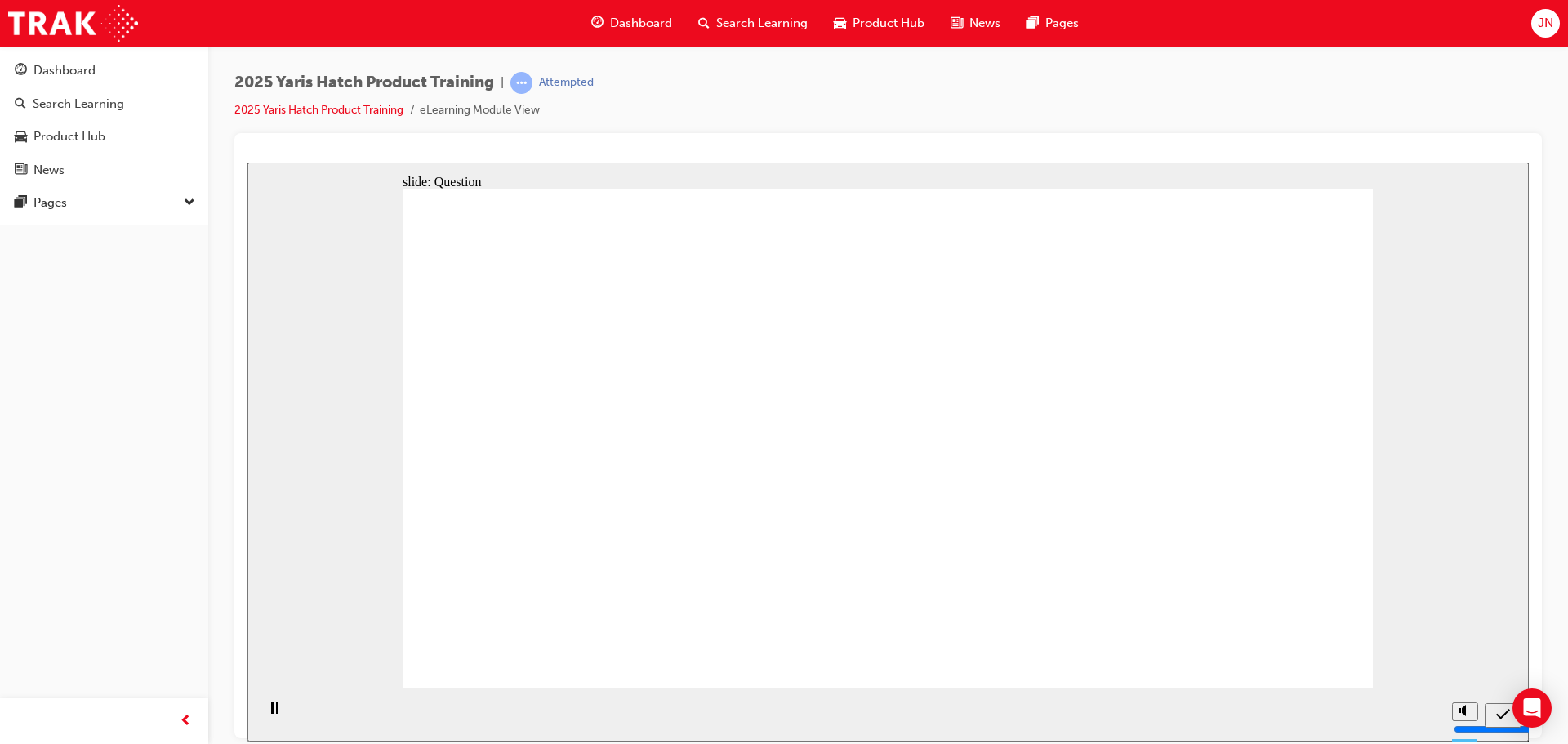
radio input "true"
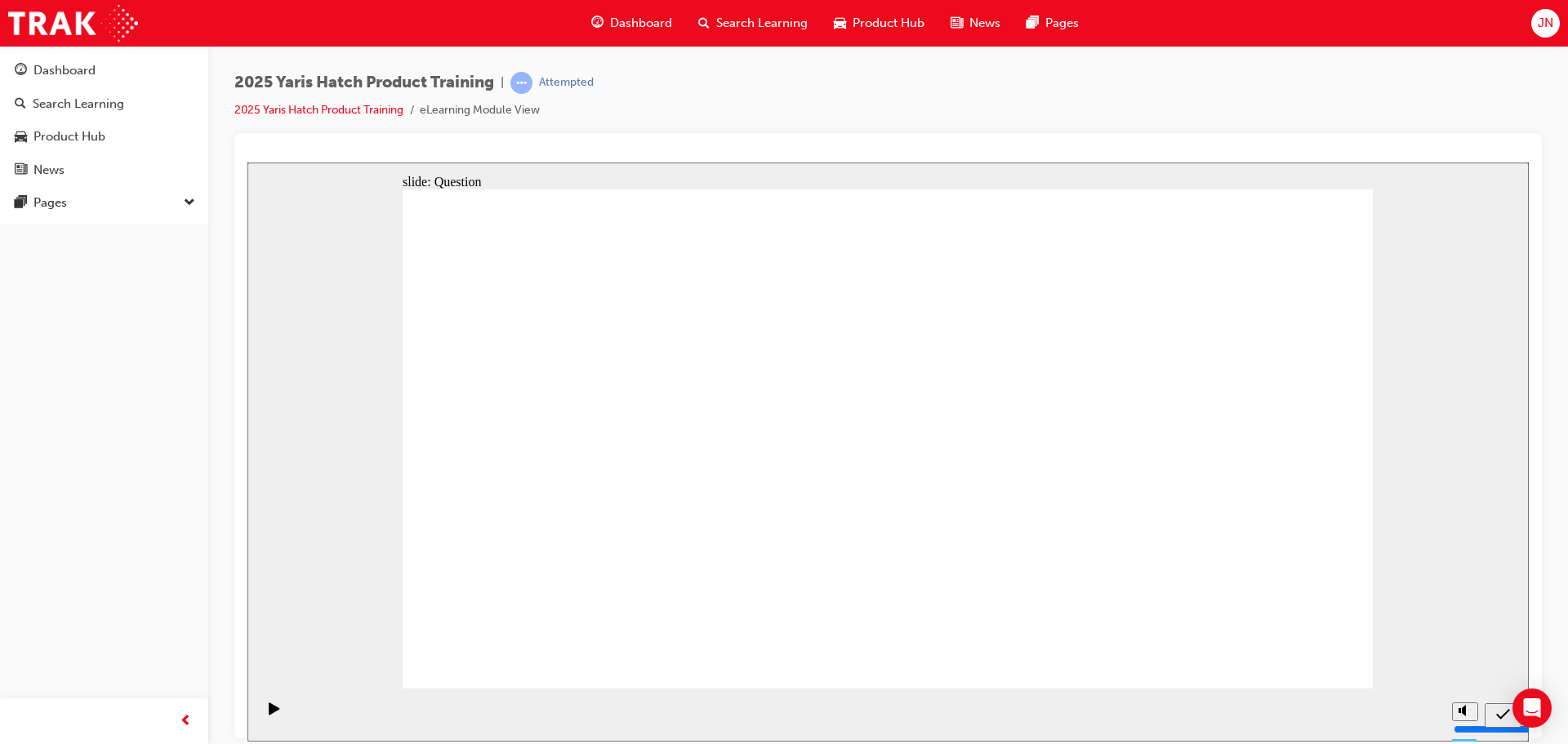
radio input "true"
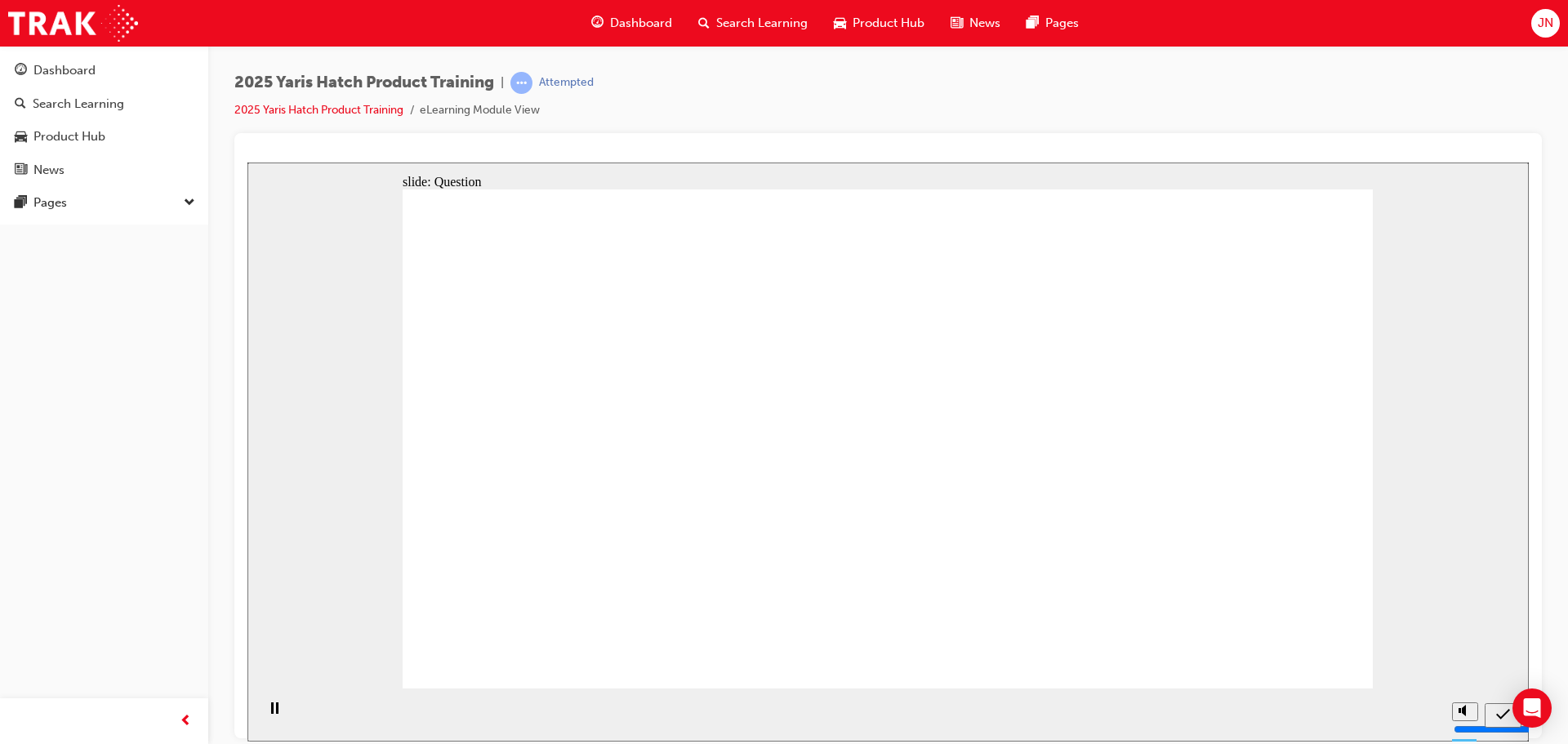
radio input "true"
drag, startPoint x: 1269, startPoint y: 638, endPoint x: 1280, endPoint y: 649, distance: 15.6
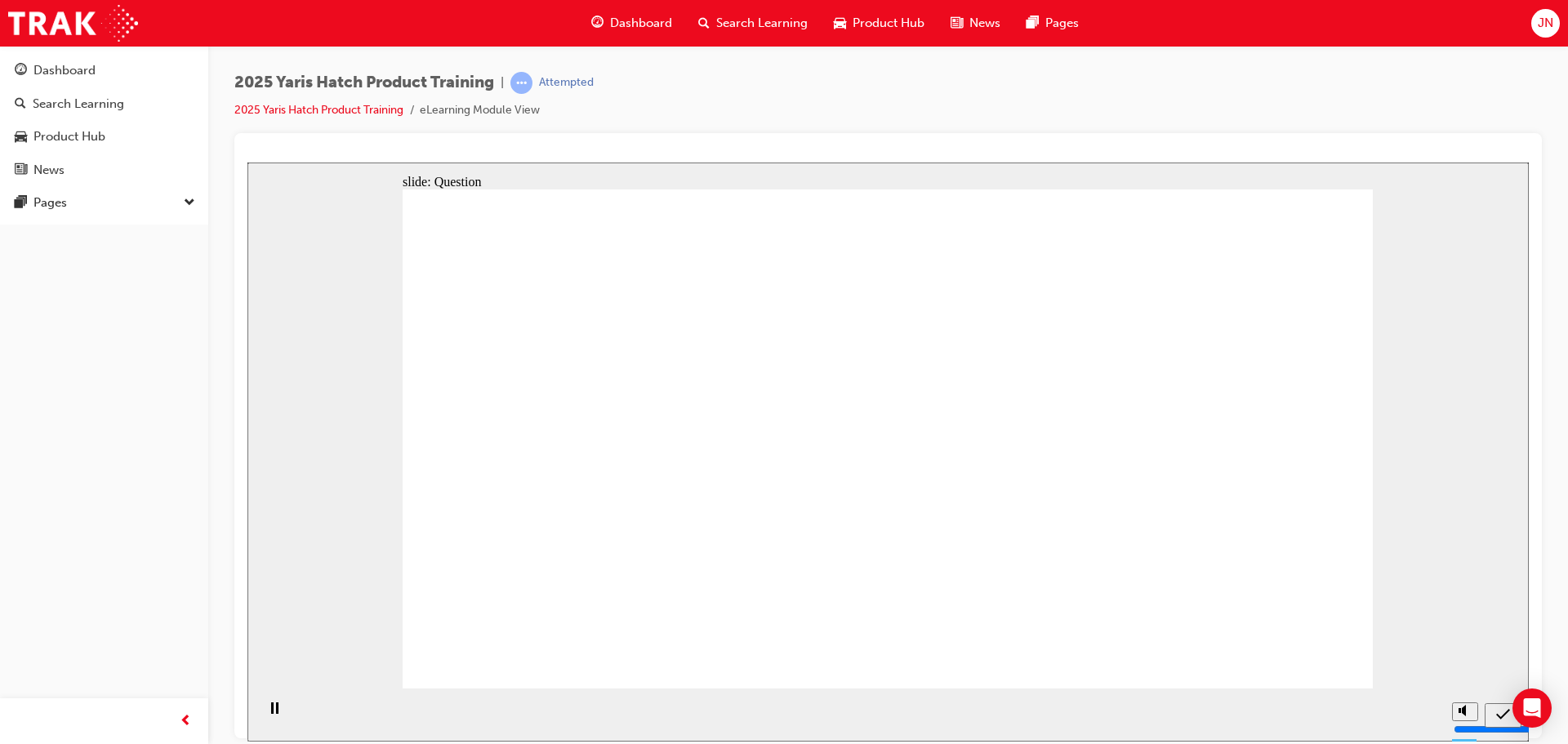
drag, startPoint x: 566, startPoint y: 429, endPoint x: 1276, endPoint y: 594, distance: 728.9
drag, startPoint x: 882, startPoint y: 428, endPoint x: 1076, endPoint y: 575, distance: 243.4
drag, startPoint x: 1206, startPoint y: 431, endPoint x: 868, endPoint y: 580, distance: 369.4
drag, startPoint x: 961, startPoint y: 460, endPoint x: 676, endPoint y: 595, distance: 315.4
drag, startPoint x: 665, startPoint y: 454, endPoint x: 508, endPoint y: 601, distance: 215.1
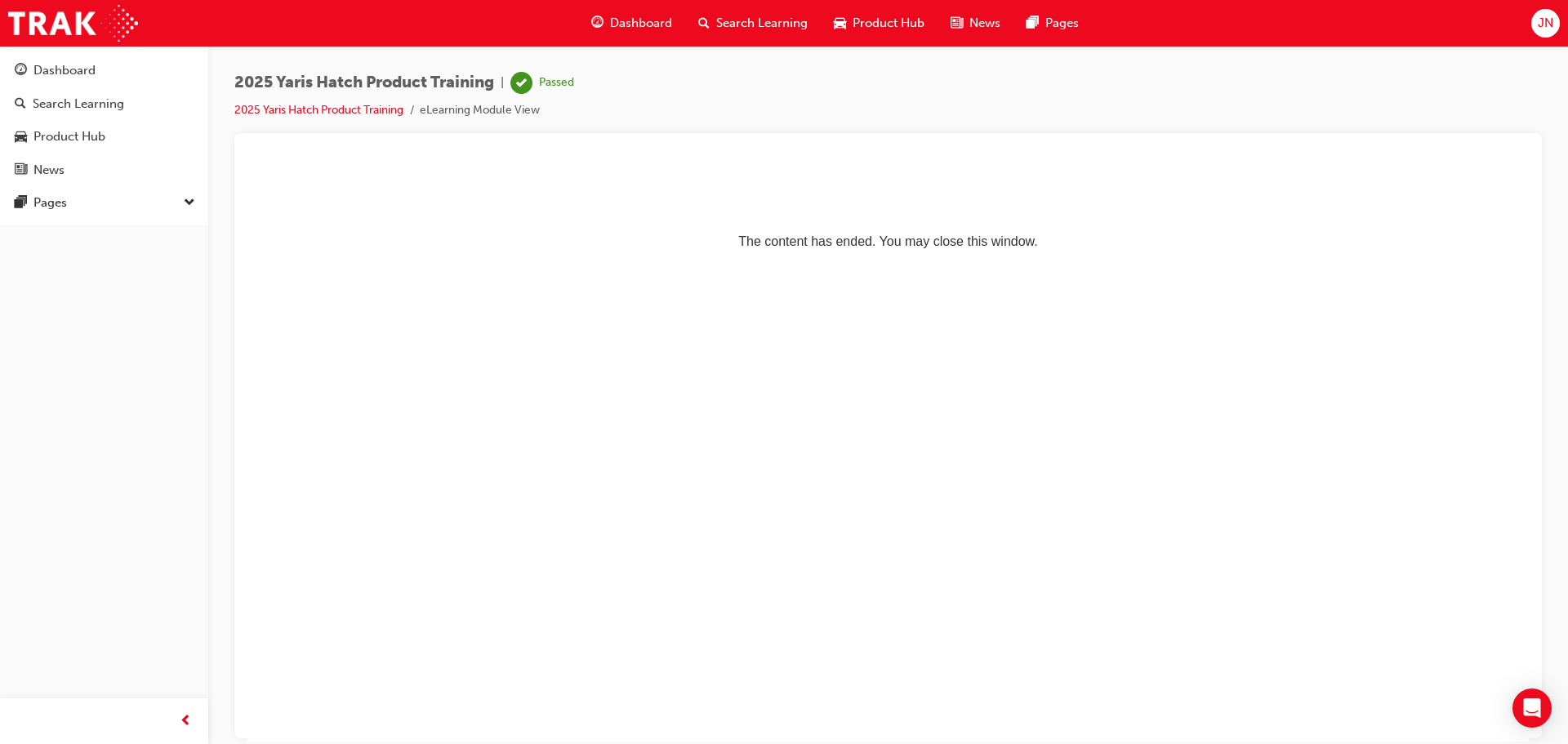
click at [615, 15] on span "Dashboard" at bounding box center [640, 23] width 62 height 18
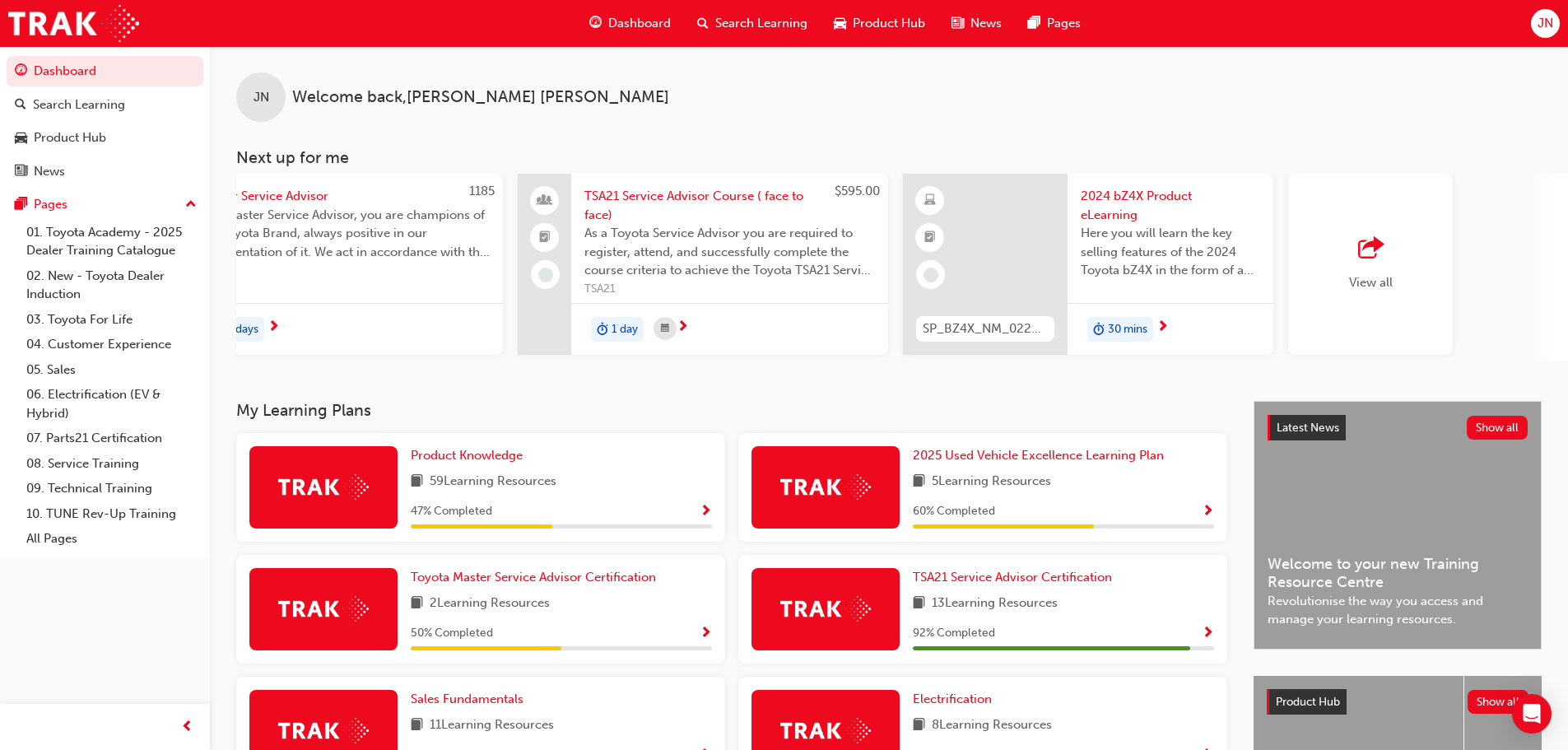
scroll to position [0, 977]
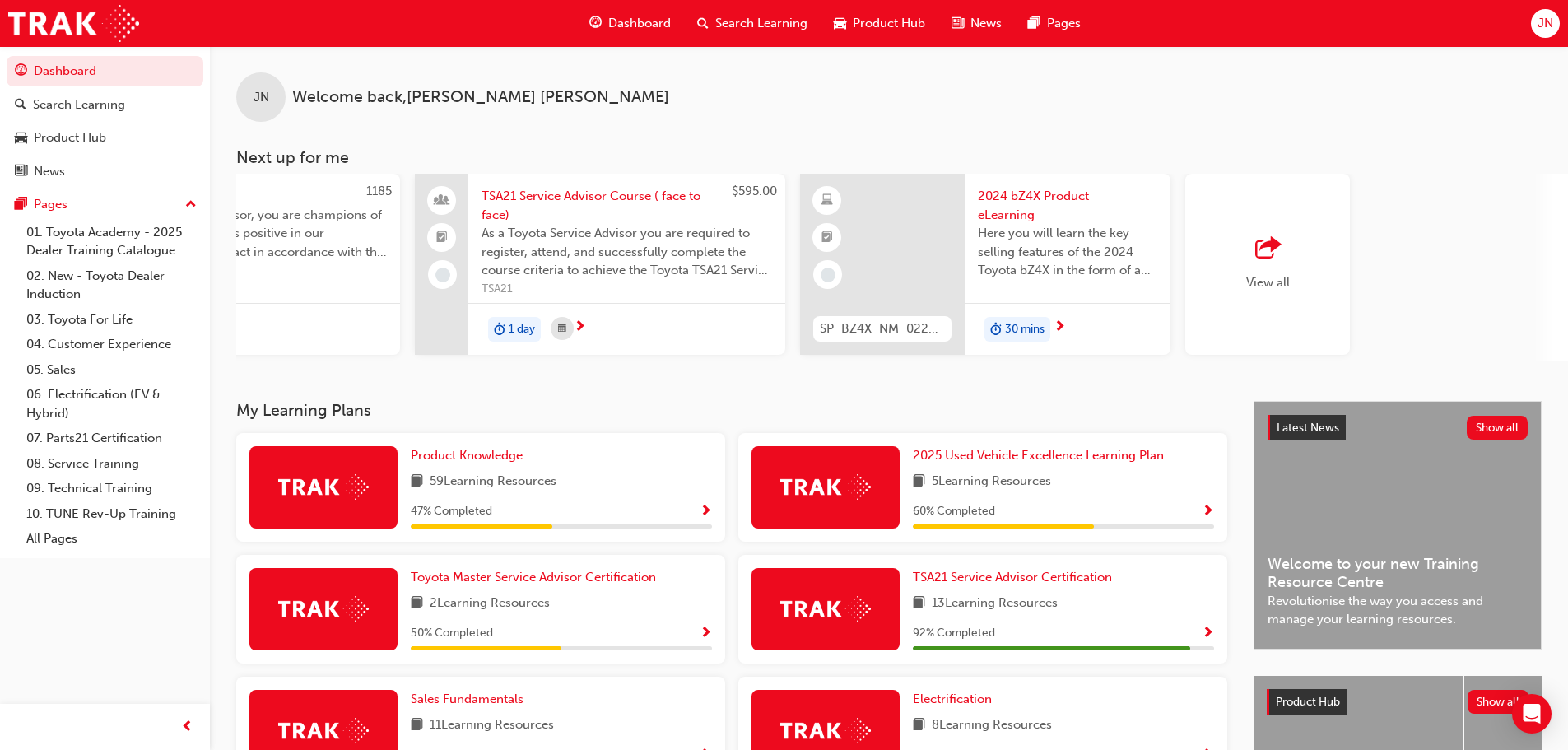
click at [1322, 244] on div "View all" at bounding box center [1268, 263] width 165 height 181
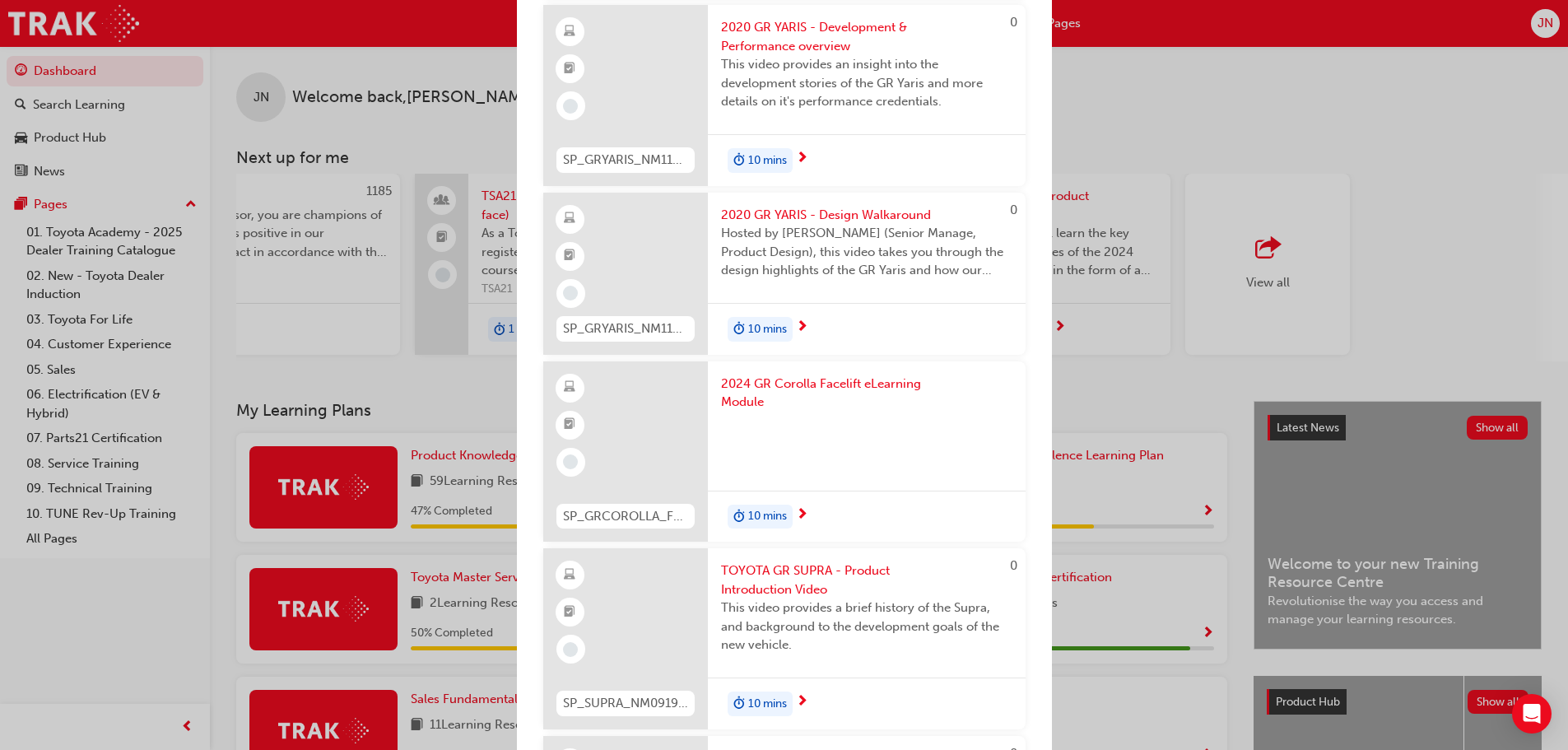
scroll to position [7738, 0]
